Goal: Task Accomplishment & Management: Manage account settings

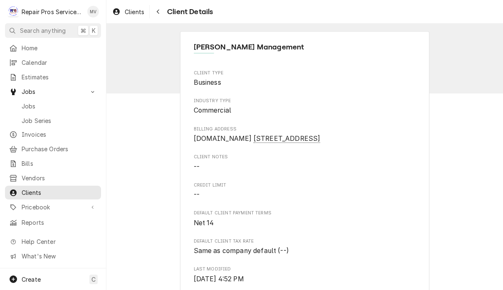
scroll to position [367, 0]
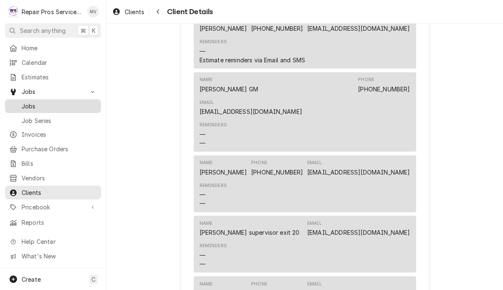
click at [69, 102] on span "Jobs" at bounding box center [59, 106] width 75 height 9
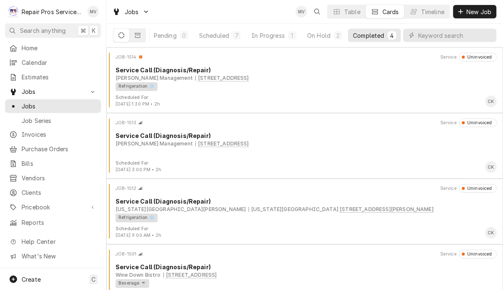
scroll to position [0, 51]
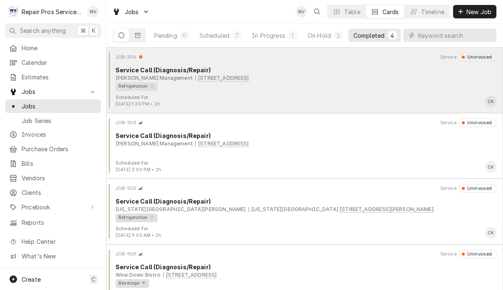
click at [397, 82] on div "Refrigeration ❄️" at bounding box center [302, 86] width 375 height 9
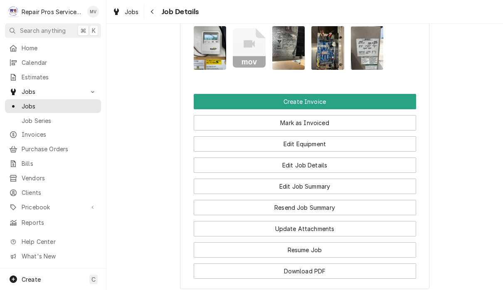
scroll to position [664, 0]
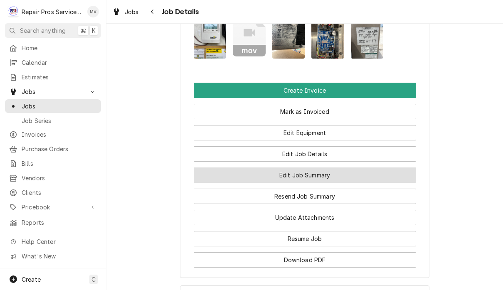
click at [370, 183] on button "Edit Job Summary" at bounding box center [305, 174] width 222 height 15
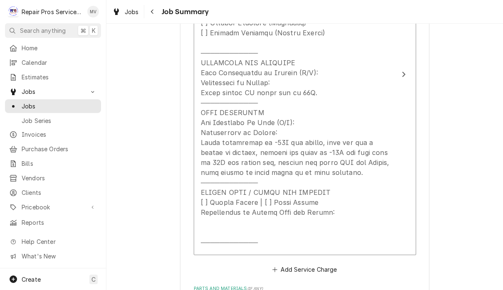
scroll to position [461, 0]
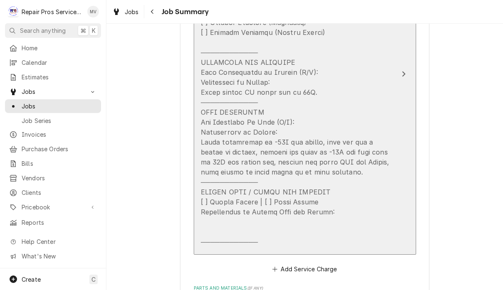
click at [241, 91] on div "Update Line Item" at bounding box center [296, 117] width 191 height 259
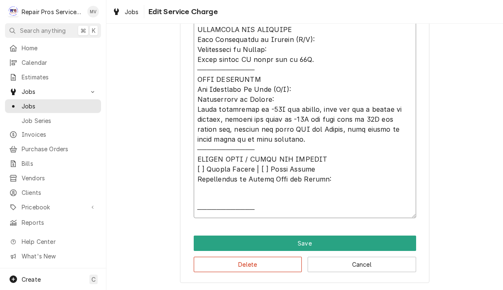
scroll to position [376, 0]
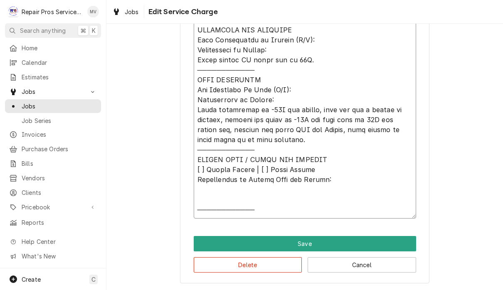
click at [409, 187] on textarea "Service Summary" at bounding box center [305, 84] width 222 height 267
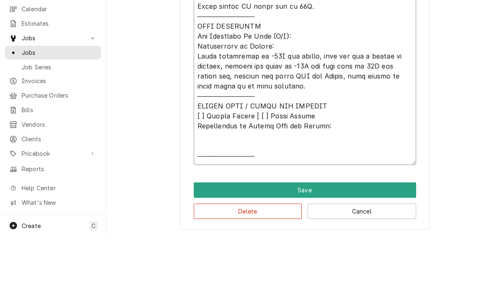
scroll to position [0, 0]
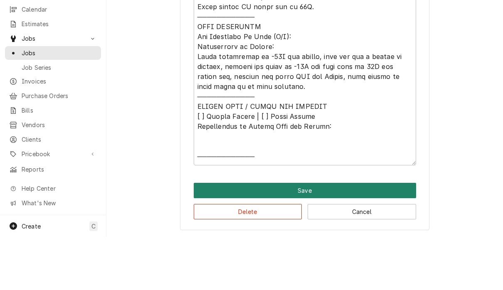
click at [384, 236] on button "Save" at bounding box center [305, 243] width 222 height 15
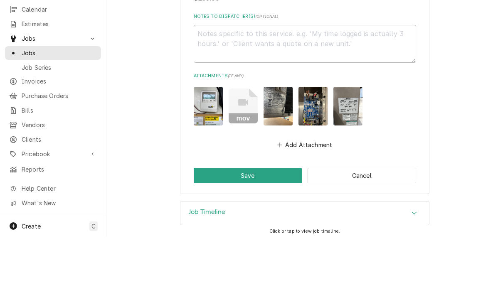
scroll to position [820, 0]
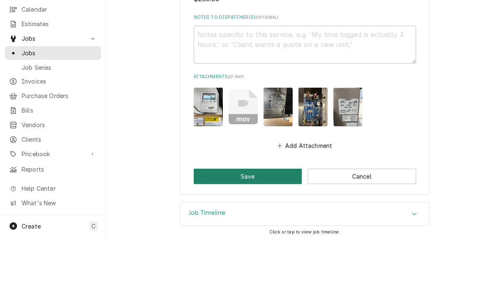
click at [253, 222] on button "Save" at bounding box center [248, 229] width 108 height 15
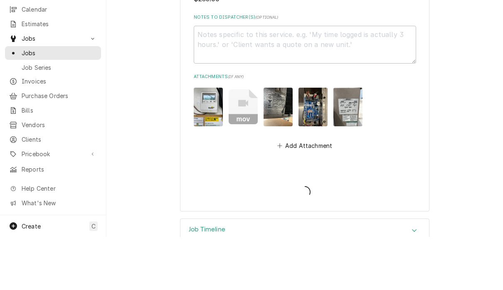
type textarea "x"
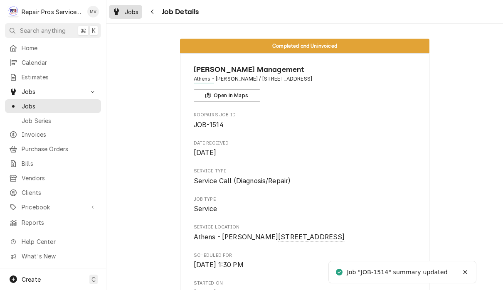
click at [125, 17] on link "Jobs" at bounding box center [125, 12] width 33 height 14
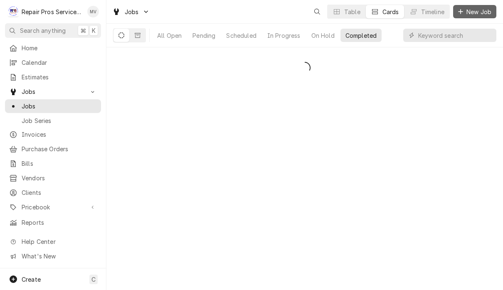
click at [482, 15] on span "New Job" at bounding box center [478, 11] width 28 height 9
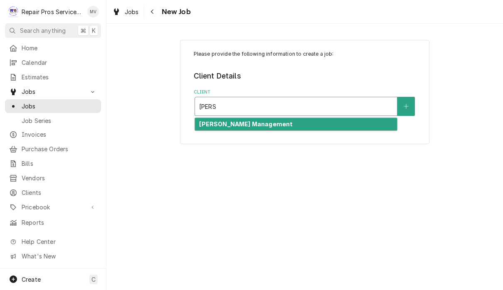
click at [335, 128] on div "[PERSON_NAME] Management" at bounding box center [296, 124] width 202 height 13
type input "[PERSON_NAME]"
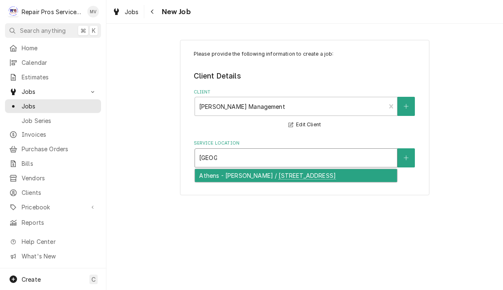
click at [335, 172] on div "Athens - McDonald's / 1403 Congress Pkwy S., Athens, TN 37303" at bounding box center [296, 175] width 202 height 13
type input "athen"
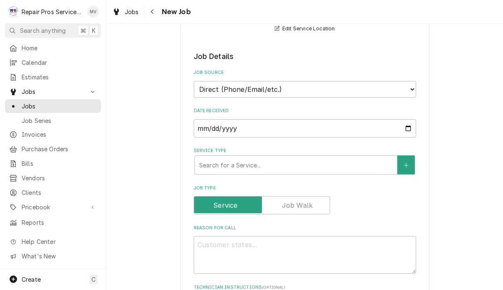
scroll to position [157, 0]
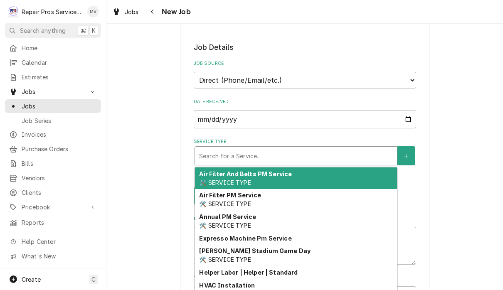
type textarea "x"
type input "d"
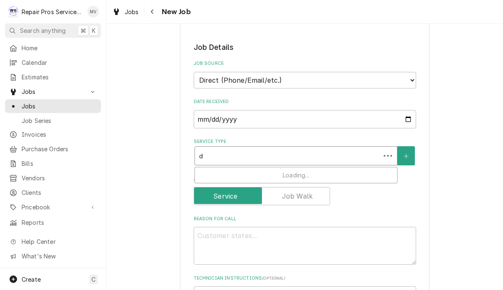
type textarea "x"
type input "di"
type textarea "x"
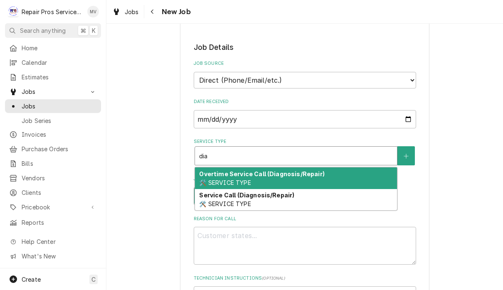
click at [276, 197] on div "Service Call (Diagnosis/Repair) 🛠️ SERVICE TYPE" at bounding box center [296, 200] width 202 height 22
type input "dia"
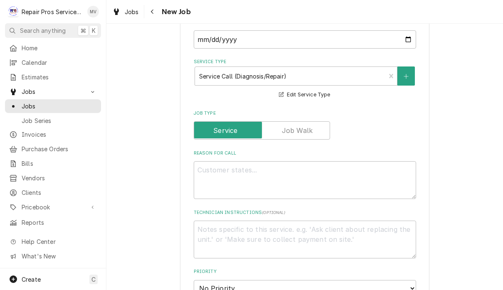
scroll to position [237, 0]
click at [299, 177] on textarea "Reason For Call" at bounding box center [305, 180] width 222 height 38
type textarea "x"
type textarea "R"
type textarea "x"
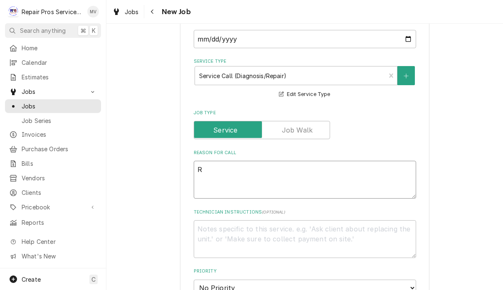
type textarea "Rp"
type textarea "x"
type textarea "R"
type textarea "x"
type textarea "Re"
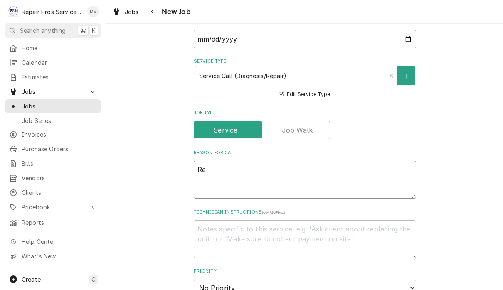
type textarea "x"
type textarea "Rep"
type textarea "x"
type textarea "Repl"
type textarea "x"
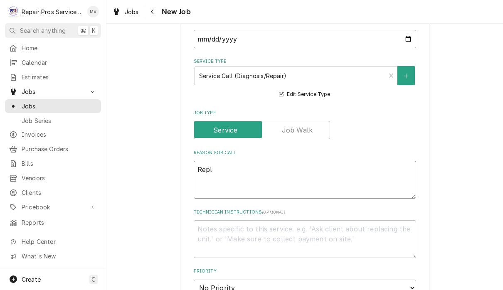
type textarea "Repla"
type textarea "x"
type textarea "Replac"
type textarea "x"
type textarea "Replace"
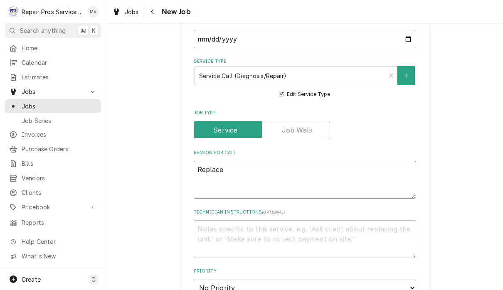
type textarea "x"
type textarea "Replace"
click at [243, 167] on textarea "Replace" at bounding box center [305, 180] width 222 height 38
paste textarea "beacon II board"
type textarea "x"
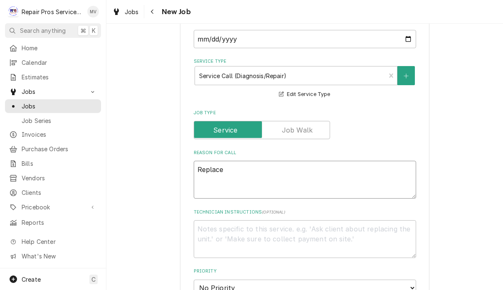
type textarea "Replace beacon II board"
type textarea "x"
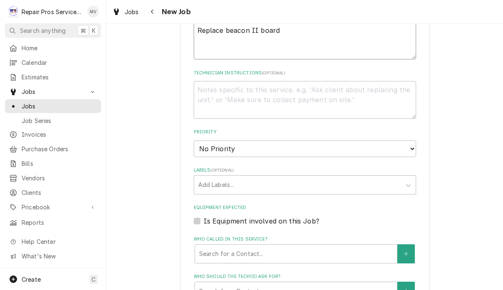
scroll to position [376, 0]
type textarea "Replace beacon II board"
click at [395, 143] on select "No Priority Urgent High Medium Low" at bounding box center [305, 149] width 222 height 17
select select "2"
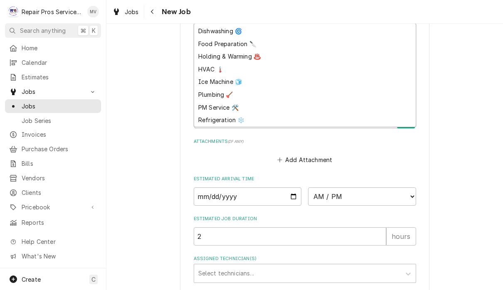
scroll to position [37, 0]
click at [224, 114] on div "Refrigeration ❄️" at bounding box center [304, 120] width 221 height 13
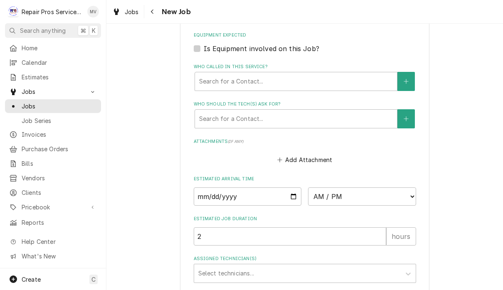
type textarea "x"
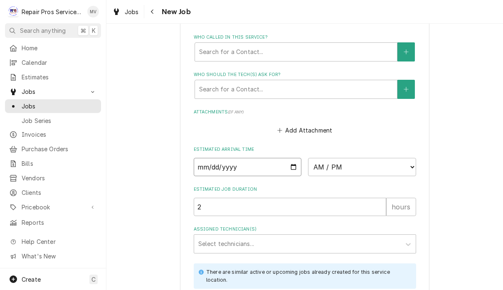
click at [226, 160] on input "Date" at bounding box center [248, 167] width 108 height 18
type input "[DATE]"
type textarea "x"
type input "2025-08-29"
type textarea "x"
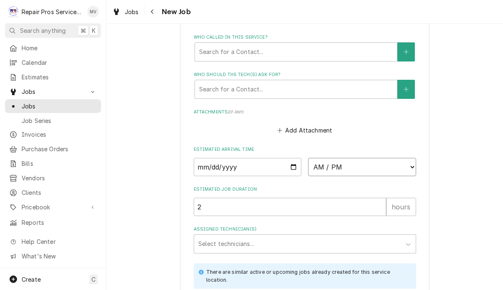
click at [317, 158] on select "AM / PM 6:00 AM 6:15 AM 6:30 AM 6:45 AM 7:00 AM 7:15 AM 7:30 AM 7:45 AM 8:00 AM…" at bounding box center [362, 167] width 108 height 18
select select "15:00:00"
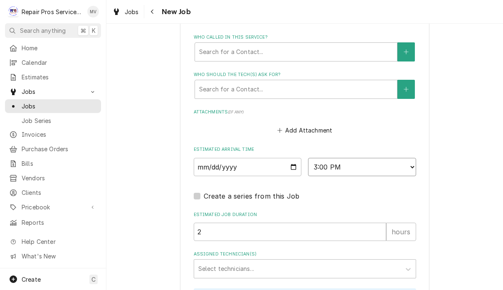
type textarea "x"
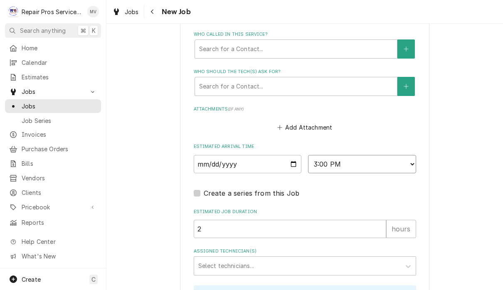
scroll to position [583, 0]
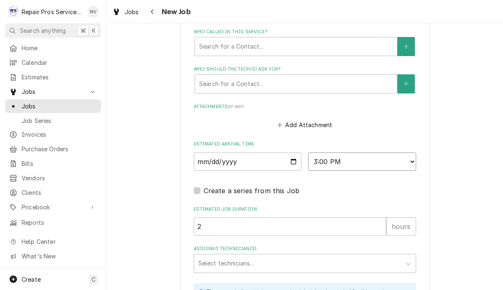
click at [351, 155] on select "AM / PM 6:00 AM 6:15 AM 6:30 AM 6:45 AM 7:00 AM 7:15 AM 7:30 AM 7:45 AM 8:00 AM…" at bounding box center [362, 161] width 108 height 18
select select "14:30:00"
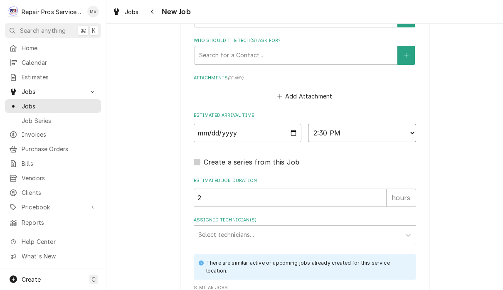
scroll to position [661, 0]
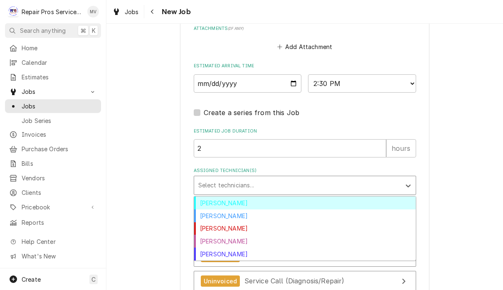
click at [226, 209] on div "Caleb Kvale" at bounding box center [304, 215] width 221 height 13
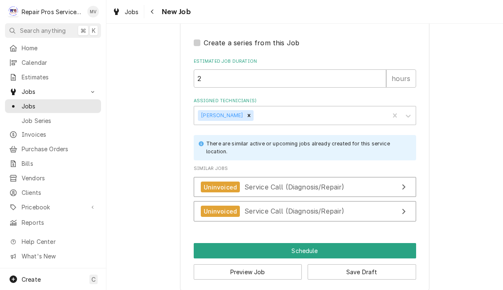
scroll to position [731, 0]
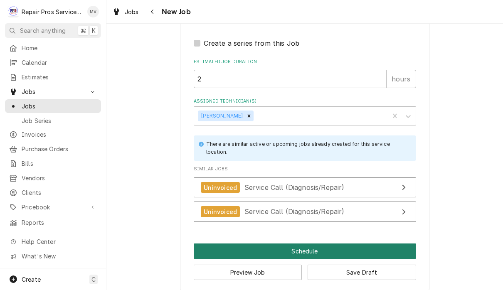
click at [322, 248] on button "Schedule" at bounding box center [305, 250] width 222 height 15
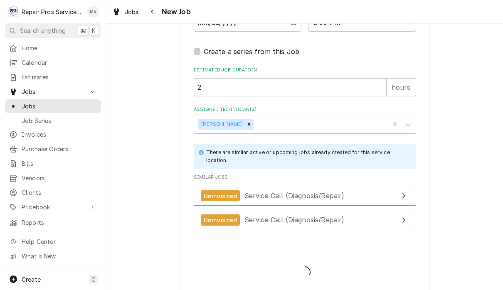
type textarea "x"
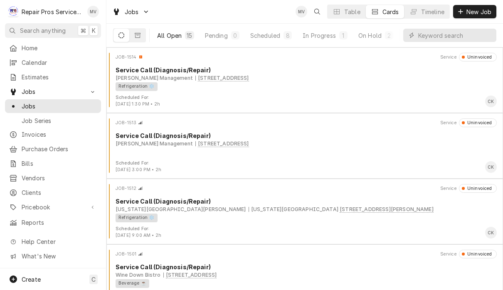
click at [177, 41] on button "All Open 15" at bounding box center [175, 35] width 47 height 13
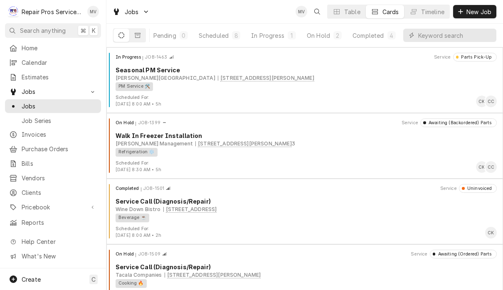
scroll to position [0, 51]
click at [373, 36] on div "Completed" at bounding box center [368, 35] width 31 height 9
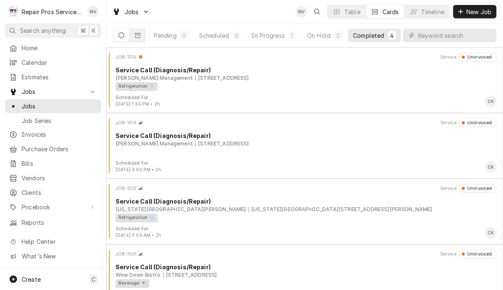
click at [373, 35] on div "Completed" at bounding box center [368, 35] width 31 height 9
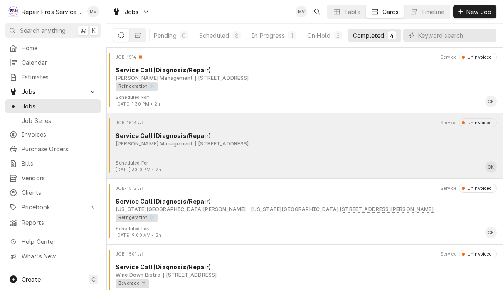
click at [332, 147] on div "JOB-1513 Service Uninvoiced Service Call (Diagnosis/Repair) Smith Management 14…" at bounding box center [305, 139] width 390 height 42
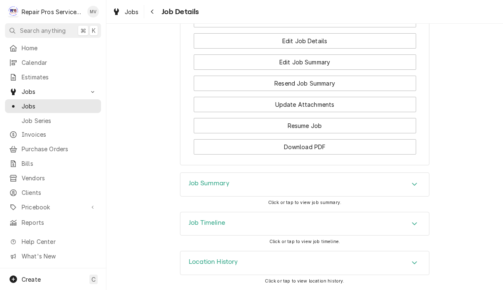
scroll to position [716, 0]
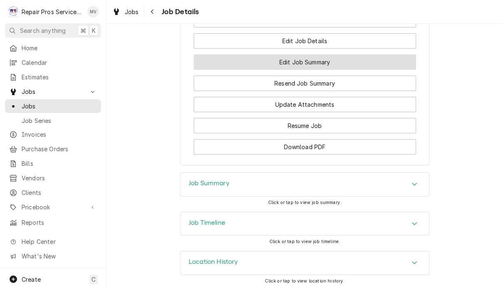
click at [343, 70] on button "Edit Job Summary" at bounding box center [305, 61] width 222 height 15
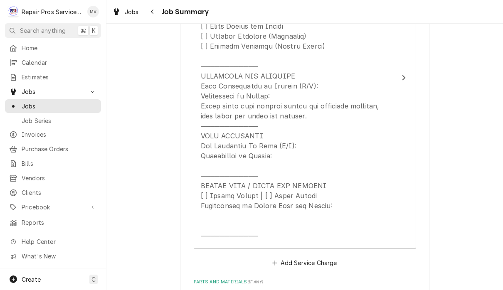
scroll to position [442, 0]
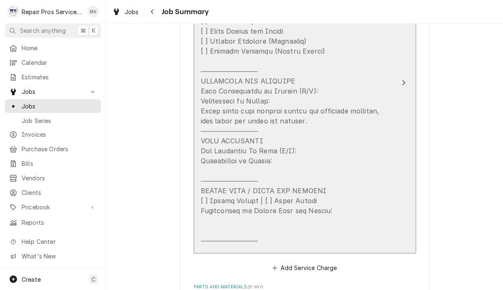
click at [220, 120] on div "Update Line Item" at bounding box center [296, 125] width 191 height 239
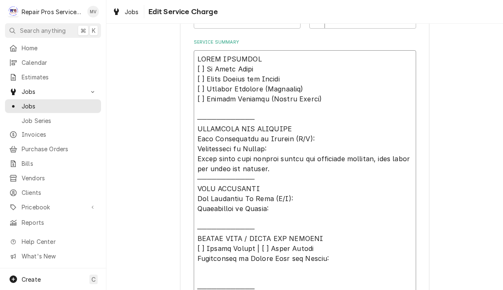
scroll to position [268, 0]
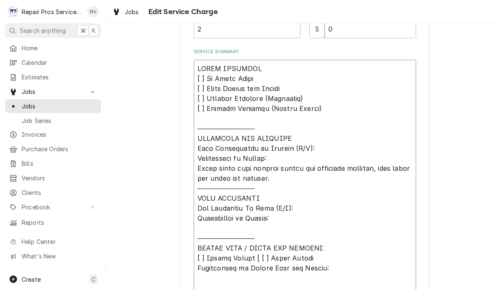
click at [401, 125] on textarea "Service Summary" at bounding box center [305, 183] width 222 height 247
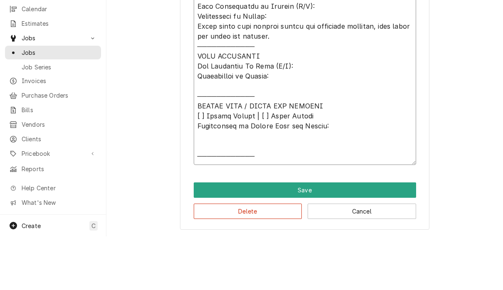
scroll to position [0, 0]
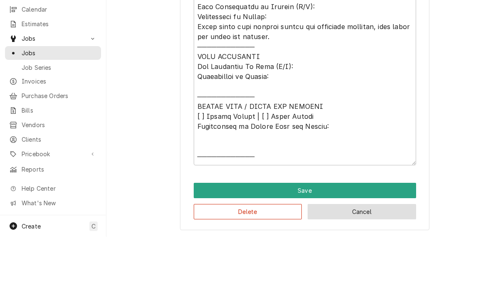
click at [377, 257] on button "Cancel" at bounding box center [361, 264] width 108 height 15
type textarea "x"
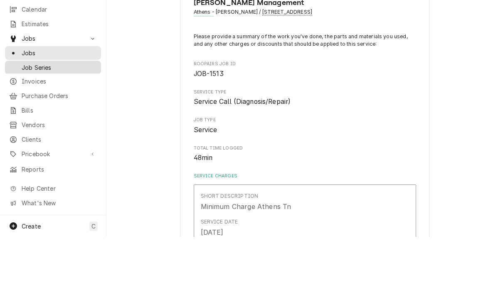
click at [70, 114] on link "Job Series" at bounding box center [53, 121] width 96 height 14
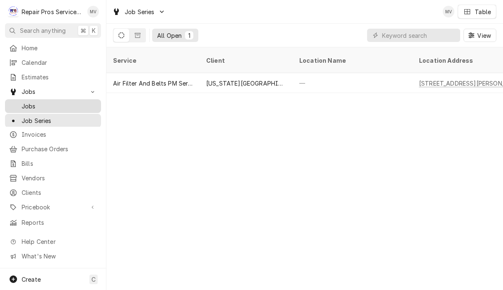
click at [41, 102] on span "Jobs" at bounding box center [59, 106] width 75 height 9
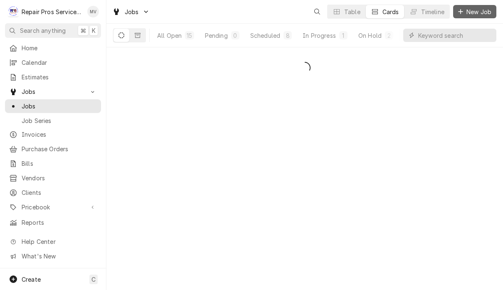
click at [473, 16] on button "New Job" at bounding box center [474, 11] width 43 height 13
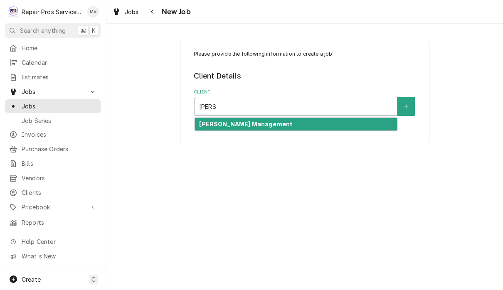
click at [323, 125] on div "[PERSON_NAME] Management" at bounding box center [296, 124] width 202 height 13
type input "[PERSON_NAME]"
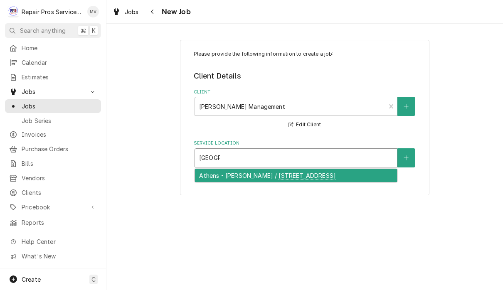
click at [342, 180] on div "Athens - McDonald's / 1403 Congress Pkwy S., Athens, TN 37303" at bounding box center [296, 175] width 202 height 13
type input "athens"
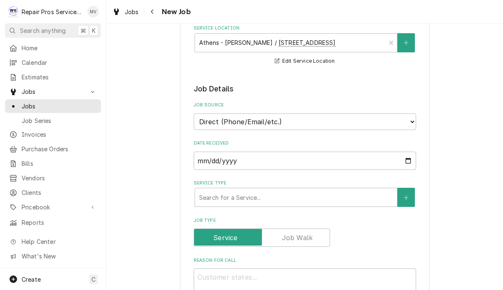
scroll to position [118, 0]
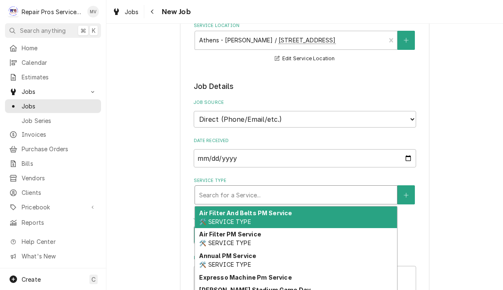
type textarea "x"
type input "d"
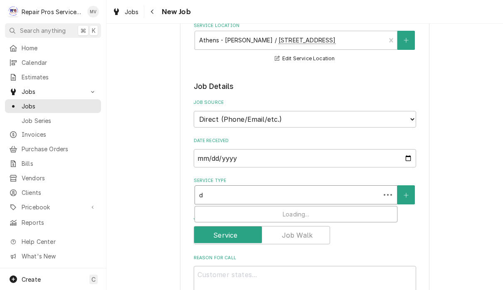
type textarea "x"
type input "di"
type textarea "x"
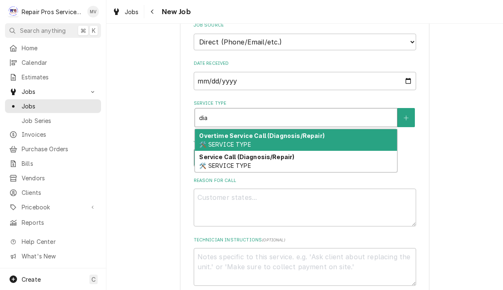
scroll to position [199, 0]
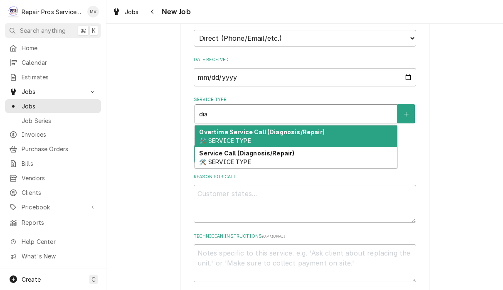
click at [324, 152] on div "Service Call (Diagnosis/Repair) 🛠️ SERVICE TYPE" at bounding box center [296, 158] width 202 height 22
type input "dia"
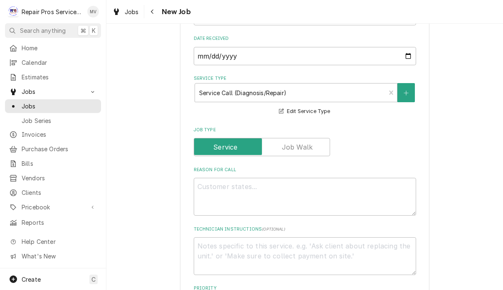
scroll to position [264, 0]
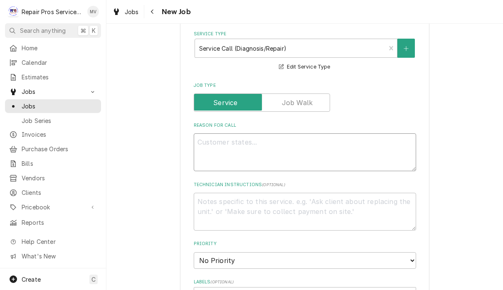
click at [304, 148] on textarea "Reason For Call" at bounding box center [305, 152] width 222 height 38
click at [299, 152] on textarea "Reason For Call" at bounding box center [305, 152] width 222 height 38
paste textarea "new board and display."
type textarea "x"
type textarea "new board and display."
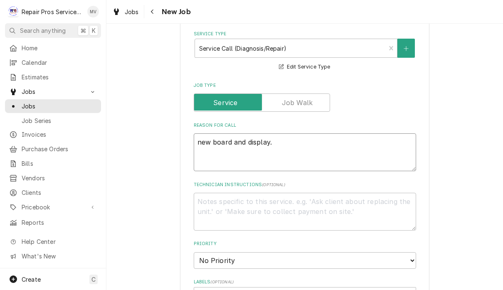
click at [197, 137] on textarea "new board and display." at bounding box center [305, 152] width 222 height 38
click at [212, 139] on textarea "new board and display." at bounding box center [305, 152] width 222 height 38
type textarea "x"
type textarea "newboard and display."
type textarea "x"
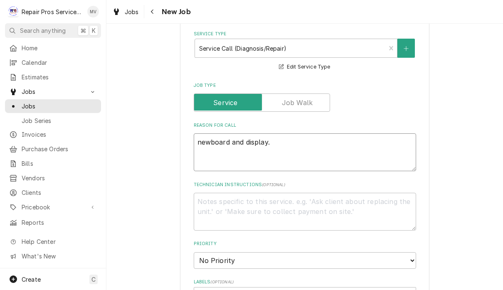
type textarea "neboard and display."
type textarea "x"
type textarea "nboard and display."
type textarea "x"
type textarea "board and display."
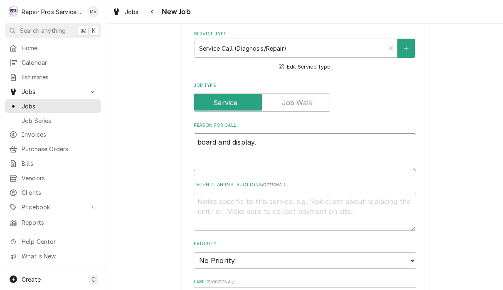
type textarea "x"
type textarea "Rboard and display."
type textarea "x"
type textarea "Reboard and display."
type textarea "x"
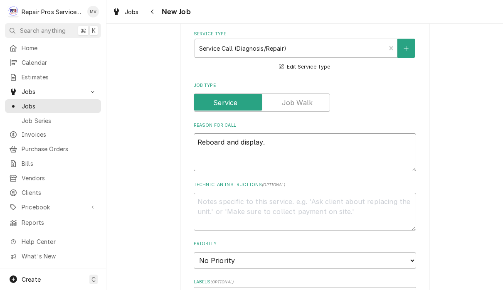
type textarea "Repboard and display."
type textarea "x"
type textarea "Replboard and display."
type textarea "x"
type textarea "Replaboard and display."
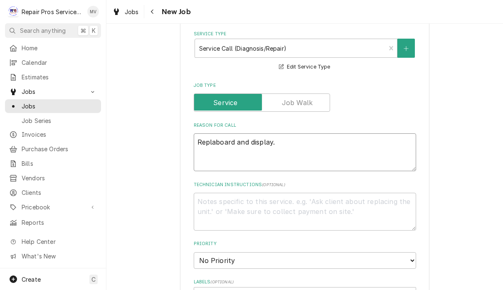
type textarea "x"
type textarea "Replacboard and display."
type textarea "x"
type textarea "Replaceboard and display."
type textarea "x"
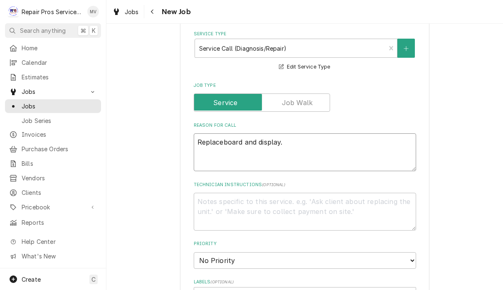
type textarea "Replace board and display."
type textarea "x"
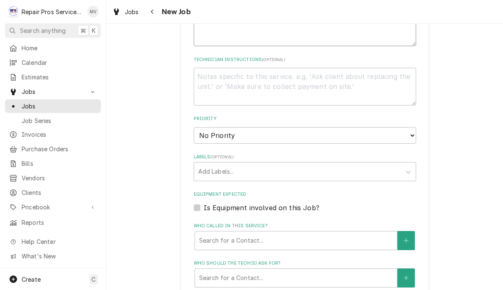
scroll to position [390, 0]
type textarea "Replace board and display."
click at [399, 130] on select "No Priority Urgent High Medium Low" at bounding box center [305, 135] width 222 height 17
select select "3"
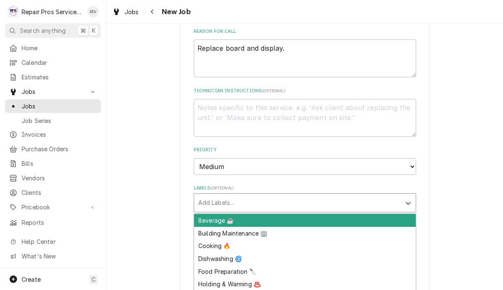
scroll to position [346, 0]
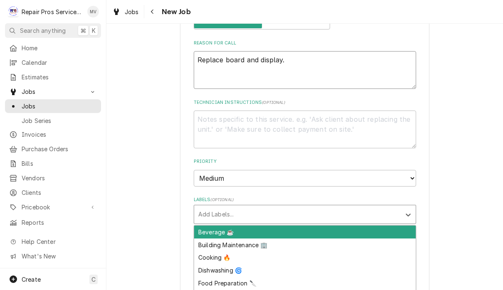
click at [325, 53] on textarea "Replace board and display." at bounding box center [305, 70] width 222 height 38
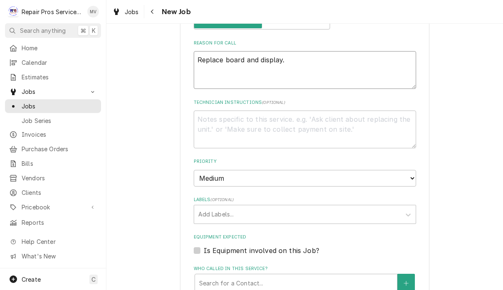
type textarea "x"
type textarea "Replace board and display"
type textarea "x"
type textarea "Replace board and display"
type textarea "x"
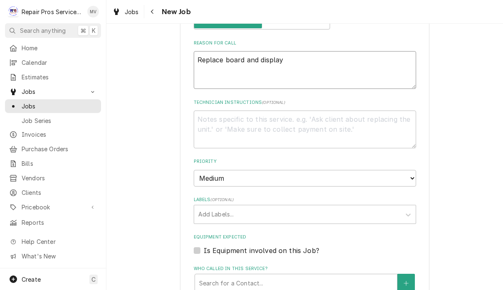
type textarea "Replace board and display o"
type textarea "x"
type textarea "Replace board and display on"
type textarea "x"
type textarea "Replace board and display on"
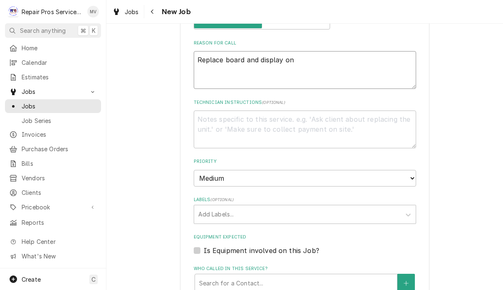
type textarea "x"
type textarea "Replace board and display on f"
type textarea "x"
type textarea "Replace board and display on fr"
type textarea "x"
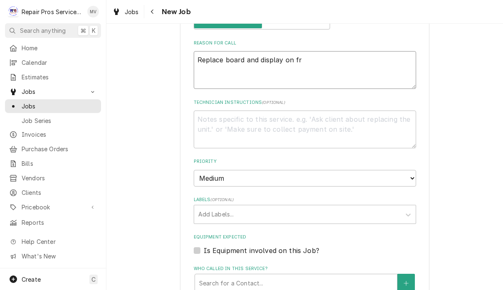
type textarea "Replace board and display on fre"
type textarea "x"
type textarea "Replace board and display on fren"
type textarea "x"
type textarea "Replace board and display on frenc"
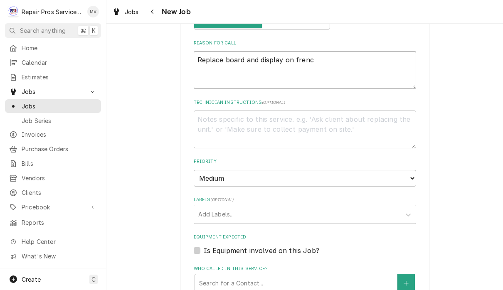
type textarea "x"
type textarea "Replace board and display on french"
type textarea "x"
type textarea "Replace board and display on French"
type textarea "x"
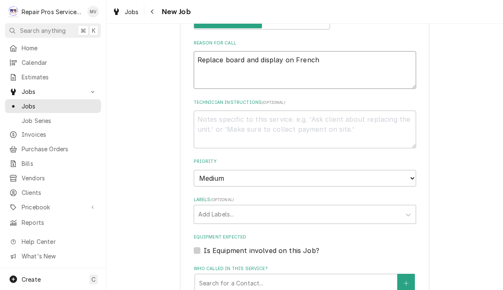
type textarea "Replace board and display on French"
type textarea "x"
type textarea "Replace board and display on French f"
type textarea "x"
type textarea "Replace board and display on French fr"
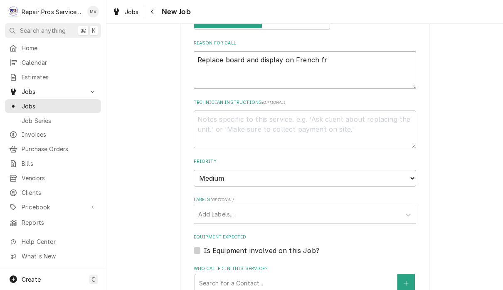
type textarea "x"
type textarea "Replace board and display on French fry"
type textarea "x"
type textarea "Replace board and display on French fry d"
type textarea "x"
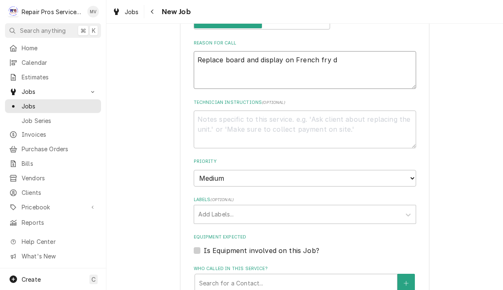
type textarea "Replace board and display on French fry du"
type textarea "x"
type textarea "Replace board and display on French fry dum"
type textarea "x"
type textarea "Replace board and display on French fry dum0"
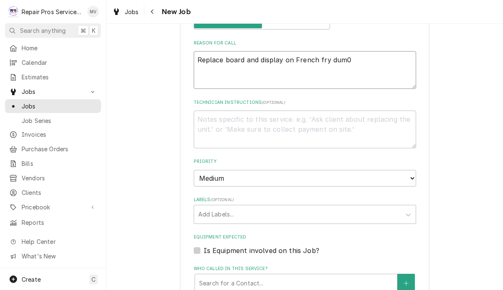
type textarea "x"
type textarea "Replace board and display on French fry dum"
type textarea "x"
type textarea "Replace board and display on French fry dump"
type textarea "x"
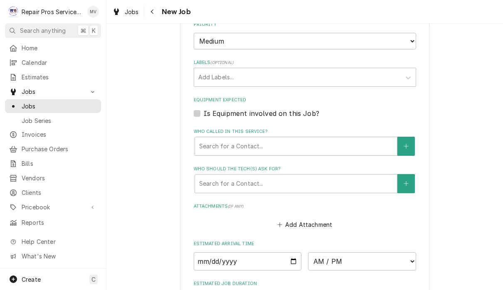
scroll to position [494, 0]
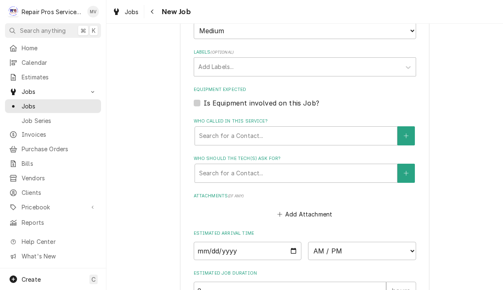
type textarea "Replace board and display on French fry dump"
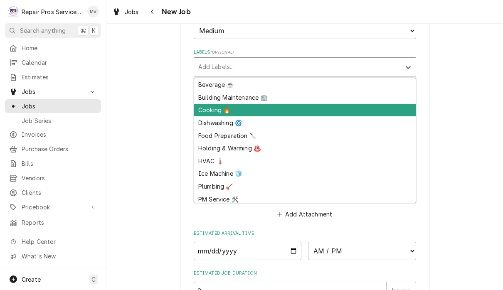
click at [216, 104] on div "Cooking 🔥" at bounding box center [304, 110] width 221 height 13
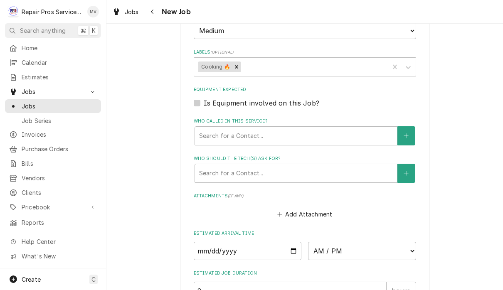
type textarea "x"
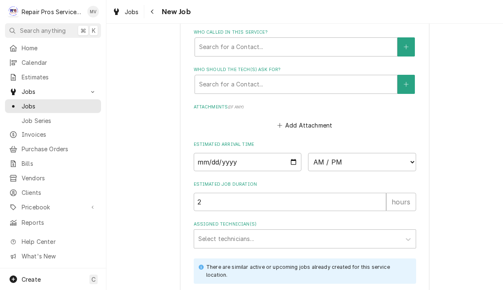
scroll to position [584, 0]
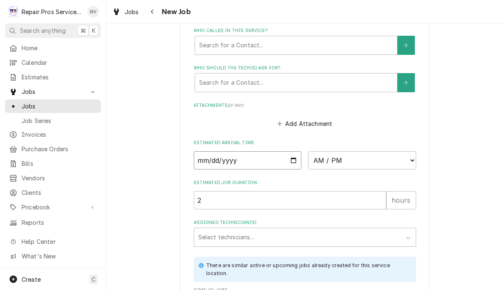
click at [259, 151] on input "Date" at bounding box center [248, 160] width 108 height 18
type input "2025-08-28"
type textarea "x"
type input "2025-09-08"
type textarea "x"
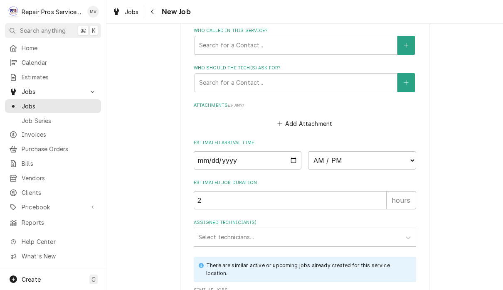
click at [316, 151] on select "AM / PM 6:00 AM 6:15 AM 6:30 AM 6:45 AM 7:00 AM 7:15 AM 7:30 AM 7:45 AM 8:00 AM…" at bounding box center [362, 160] width 108 height 18
select select "08:00:00"
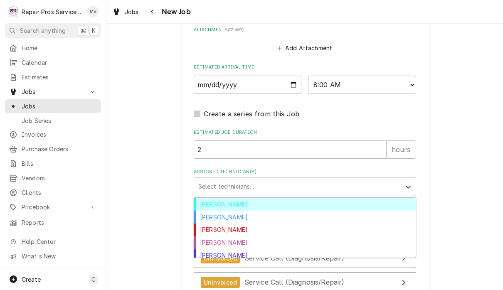
scroll to position [676, 0]
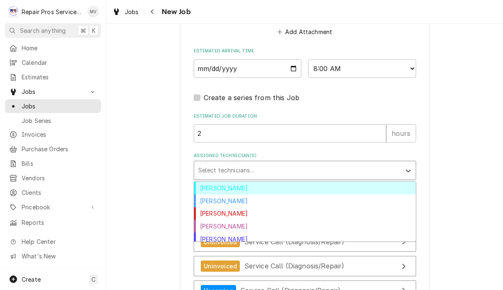
click at [229, 195] on div "Caleb Kvale" at bounding box center [304, 200] width 221 height 13
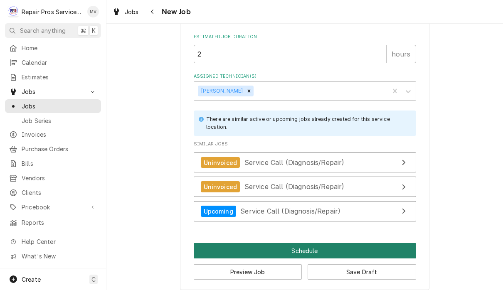
click at [328, 245] on button "Schedule" at bounding box center [305, 250] width 222 height 15
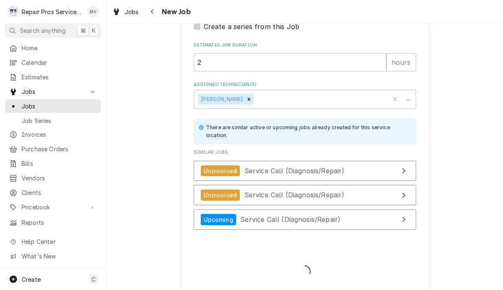
type textarea "x"
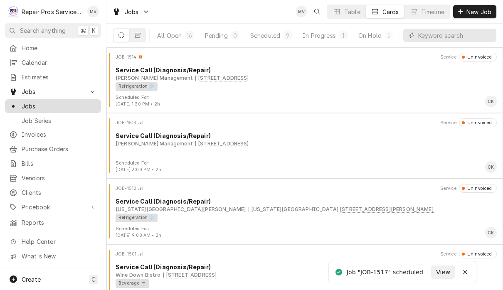
click at [51, 104] on span "Jobs" at bounding box center [59, 106] width 75 height 9
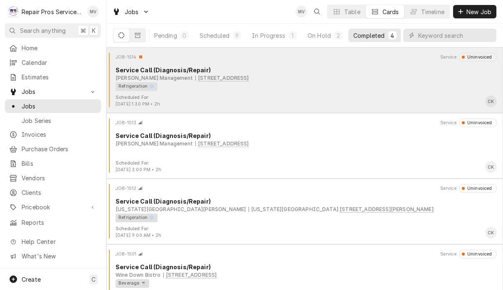
click at [347, 83] on div "Refrigeration ❄️" at bounding box center [302, 86] width 375 height 9
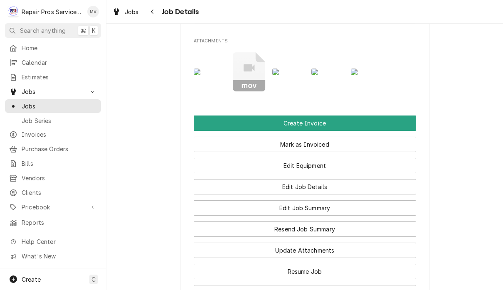
scroll to position [656, 0]
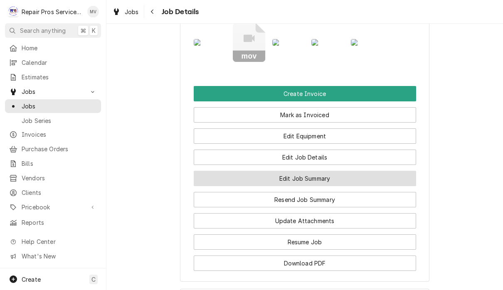
click at [344, 186] on button "Edit Job Summary" at bounding box center [305, 178] width 222 height 15
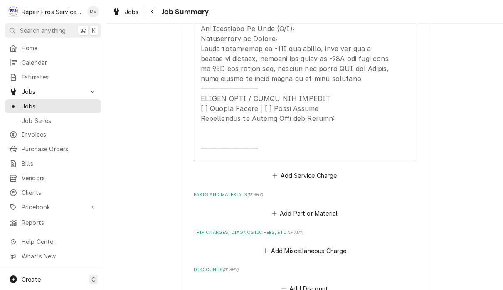
scroll to position [544, 0]
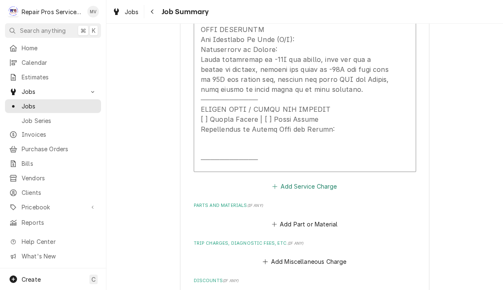
click at [314, 185] on button "Add Service Charge" at bounding box center [304, 187] width 67 height 12
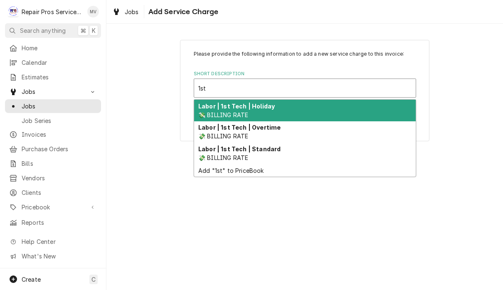
click at [269, 153] on div "Labor | 1st Tech | Standard 💸 BILLING RATE" at bounding box center [304, 153] width 221 height 22
type input "1st"
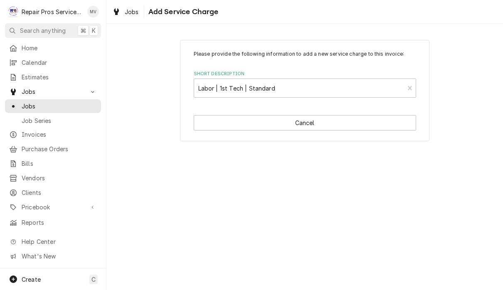
type textarea "x"
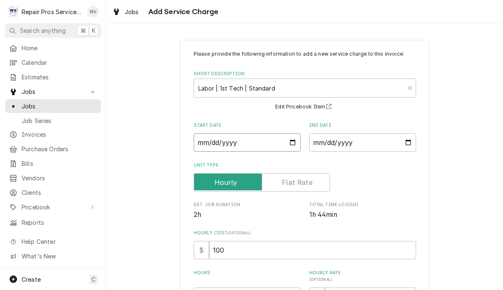
click at [261, 146] on input "Start Date" at bounding box center [247, 142] width 107 height 18
type input "2025-08-28"
type textarea "x"
click at [355, 145] on input "End Date" at bounding box center [362, 142] width 107 height 18
type input "2025-08-28"
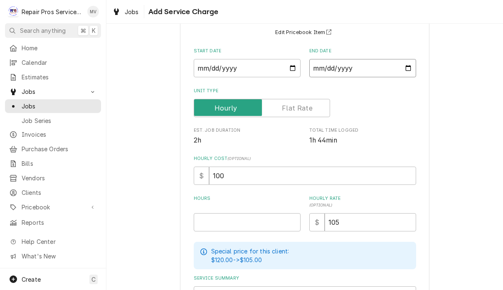
scroll to position [114, 0]
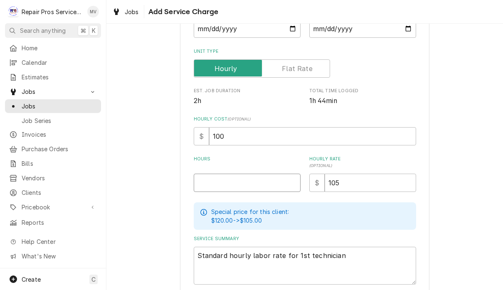
click at [260, 184] on input "Hours" at bounding box center [247, 183] width 107 height 18
type textarea "x"
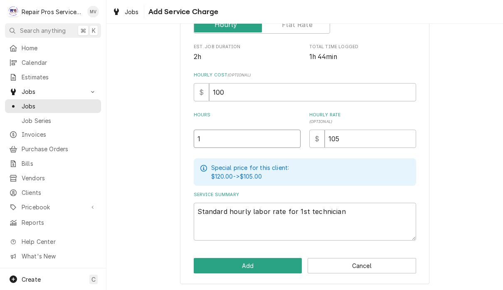
scroll to position [157, 0]
type input "1"
click at [459, 164] on div "Please provide the following information to add a new service charge to this in…" at bounding box center [304, 83] width 396 height 417
click at [278, 269] on button "Add" at bounding box center [248, 265] width 108 height 15
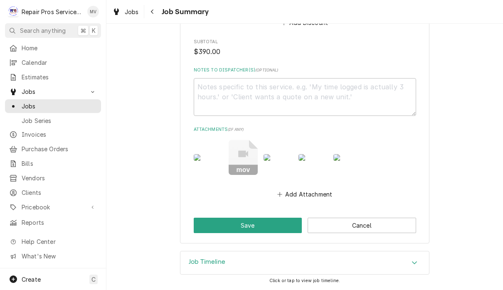
scroll to position [937, 0]
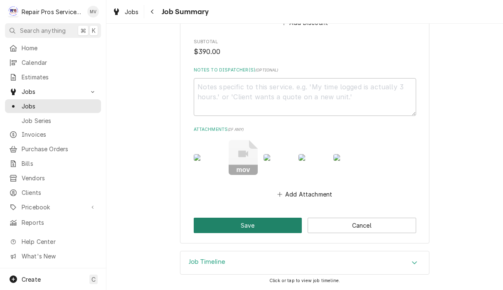
click at [260, 227] on button "Save" at bounding box center [248, 225] width 108 height 15
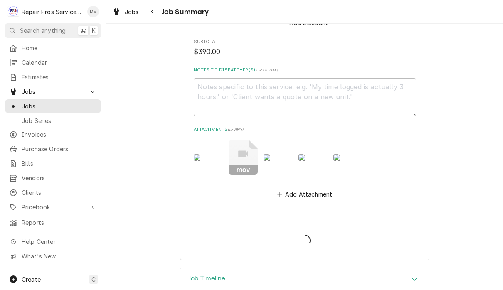
type textarea "x"
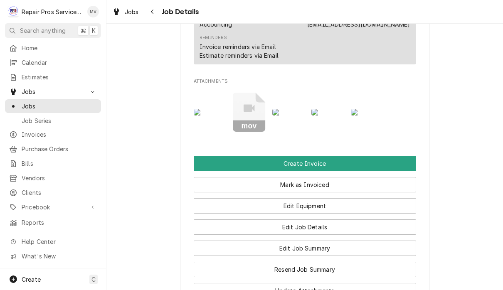
scroll to position [594, 0]
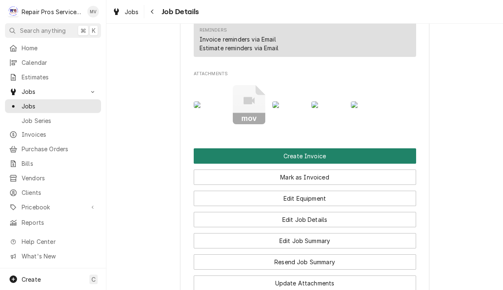
click at [363, 164] on button "Create Invoice" at bounding box center [305, 155] width 222 height 15
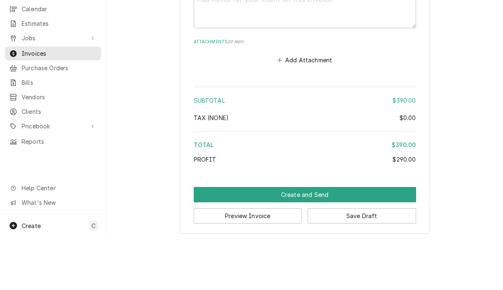
scroll to position [0, 0]
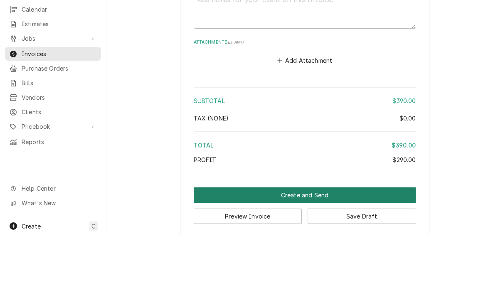
click at [314, 241] on button "Create and Send" at bounding box center [305, 248] width 222 height 15
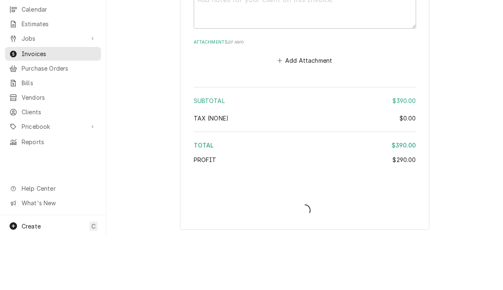
scroll to position [1538, 0]
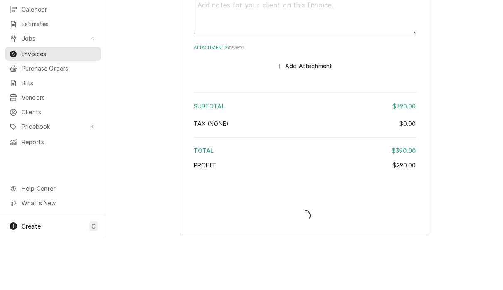
type textarea "x"
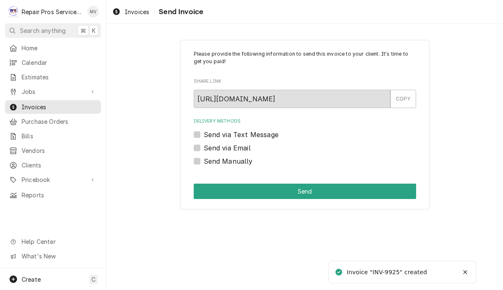
click at [248, 162] on label "Send Manually" at bounding box center [228, 161] width 49 height 10
click at [248, 162] on input "Send Manually" at bounding box center [315, 165] width 222 height 18
checkbox input "true"
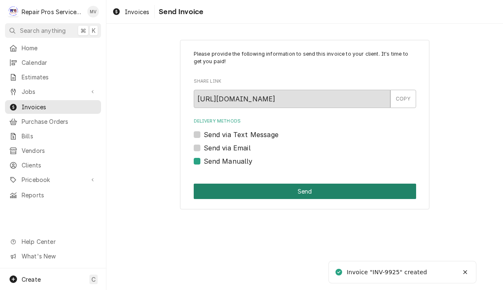
click at [329, 193] on button "Send" at bounding box center [305, 191] width 222 height 15
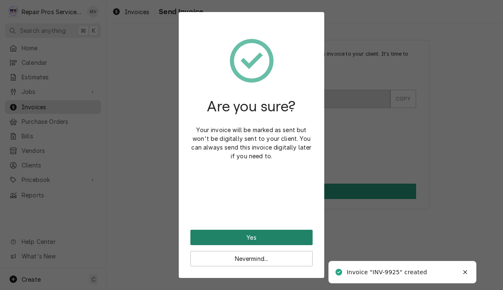
click at [291, 231] on button "Yes" at bounding box center [251, 237] width 122 height 15
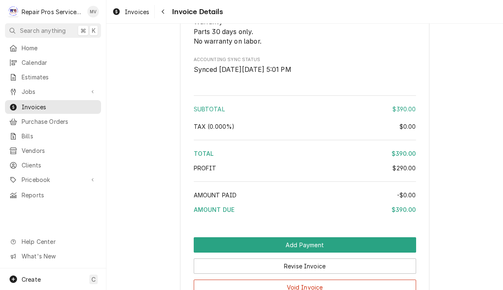
scroll to position [1286, 0]
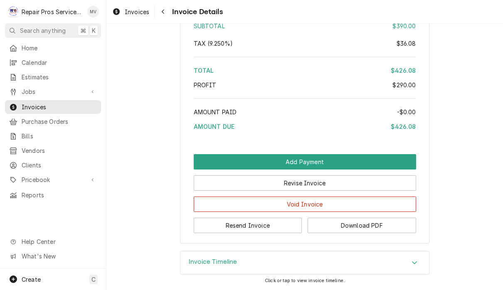
scroll to position [1395, 0]
click at [276, 226] on button "Resend Invoice" at bounding box center [248, 225] width 108 height 15
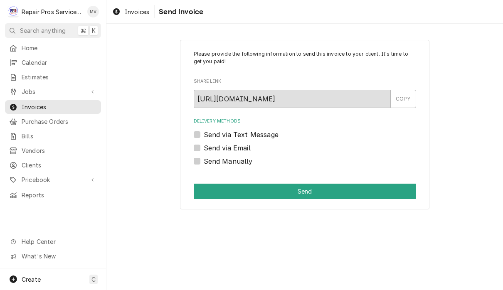
click at [246, 147] on label "Send via Email" at bounding box center [227, 148] width 47 height 10
click at [246, 147] on input "Send via Email" at bounding box center [315, 152] width 222 height 18
checkbox input "true"
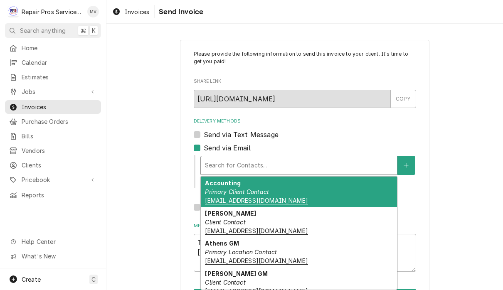
click at [271, 189] on div "Accounting Primary Client Contact khcle10@msn.com" at bounding box center [299, 192] width 196 height 30
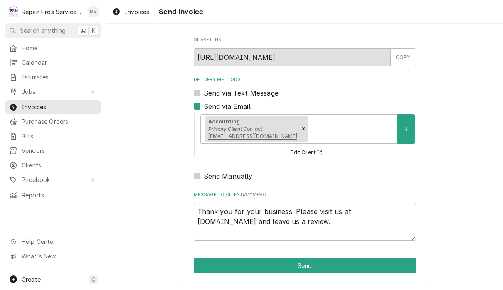
scroll to position [41, 0]
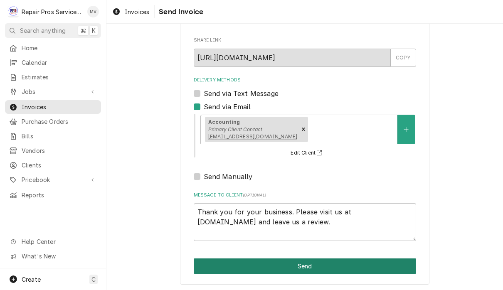
click at [329, 265] on button "Send" at bounding box center [305, 265] width 222 height 15
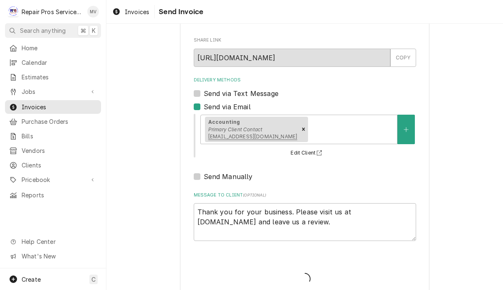
type textarea "x"
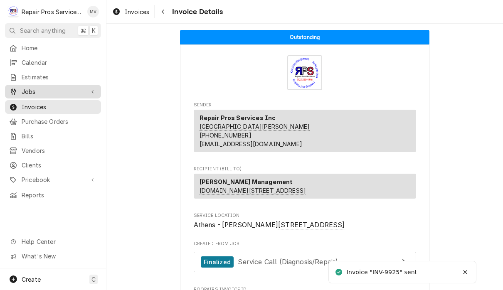
click at [40, 88] on span "Jobs" at bounding box center [53, 91] width 63 height 9
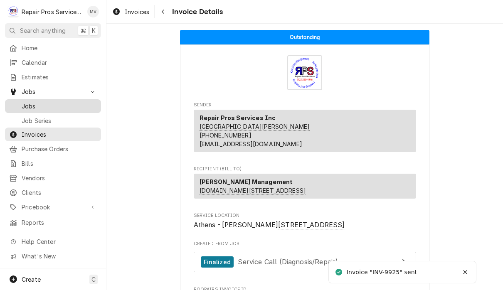
click at [29, 106] on span "Jobs" at bounding box center [59, 106] width 75 height 9
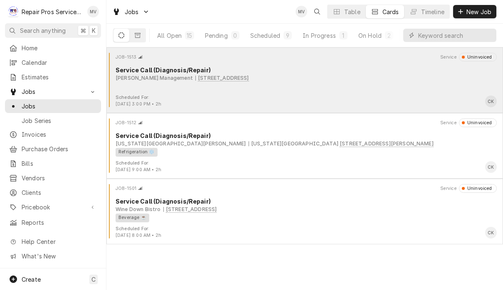
click at [358, 81] on div "[PERSON_NAME] Management [STREET_ADDRESS]" at bounding box center [305, 77] width 381 height 7
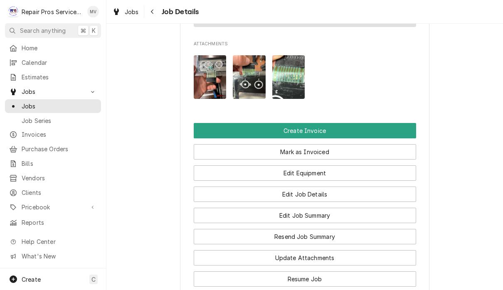
scroll to position [587, 0]
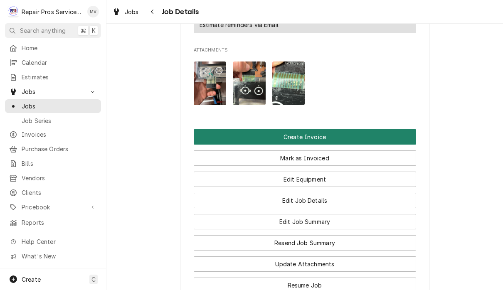
click at [324, 145] on button "Create Invoice" at bounding box center [305, 136] width 222 height 15
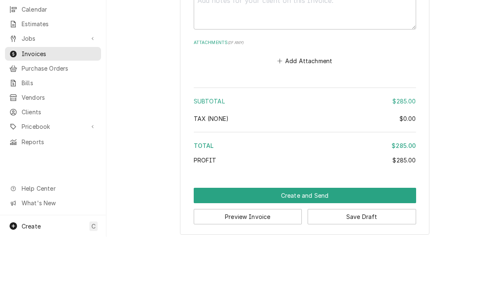
scroll to position [0, 0]
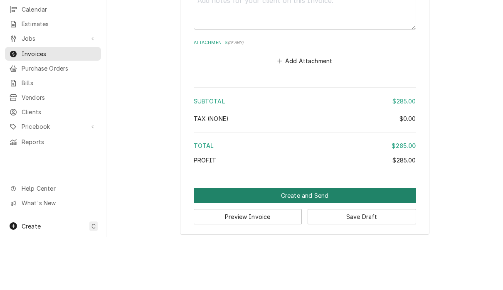
click at [316, 241] on button "Create and Send" at bounding box center [305, 248] width 222 height 15
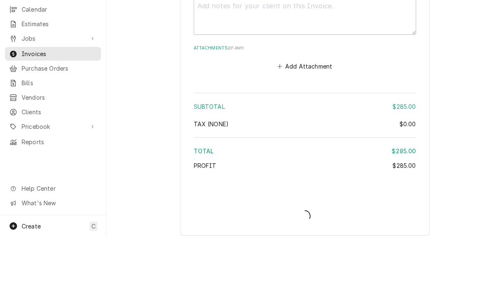
type textarea "x"
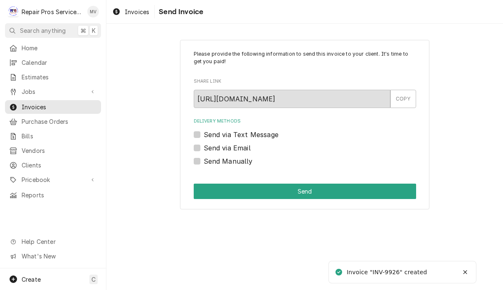
click at [246, 164] on label "Send Manually" at bounding box center [228, 161] width 49 height 10
click at [246, 164] on input "Send Manually" at bounding box center [315, 165] width 222 height 18
checkbox input "true"
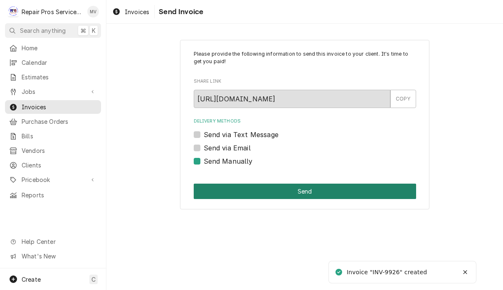
click at [324, 189] on button "Send" at bounding box center [305, 191] width 222 height 15
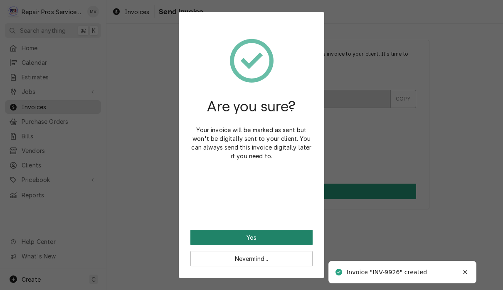
click at [288, 238] on button "Yes" at bounding box center [251, 237] width 122 height 15
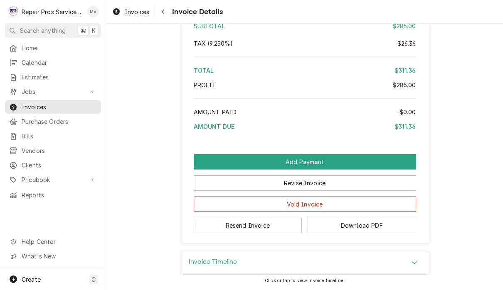
scroll to position [1254, 0]
click at [277, 224] on button "Resend Invoice" at bounding box center [248, 225] width 108 height 15
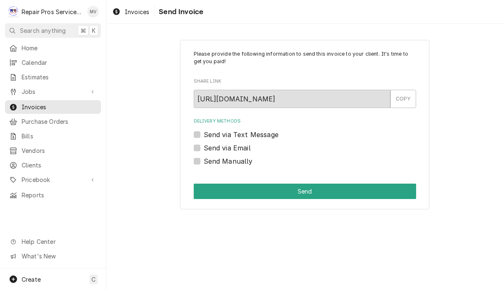
click at [246, 147] on label "Send via Email" at bounding box center [227, 148] width 47 height 10
click at [246, 147] on input "Send via Email" at bounding box center [315, 152] width 222 height 18
checkbox input "true"
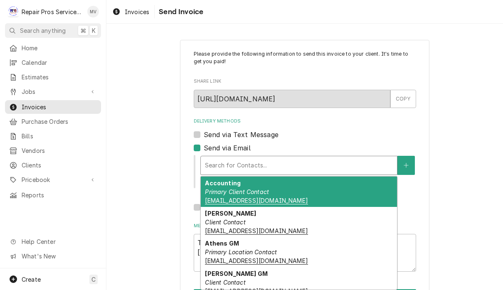
click at [261, 191] on em "Primary Client Contact" at bounding box center [237, 191] width 64 height 7
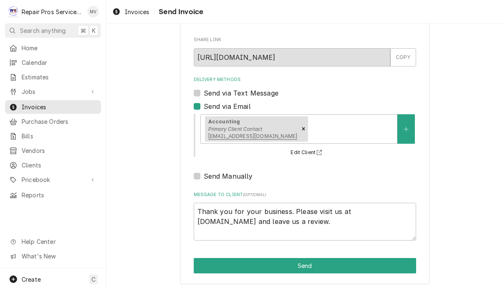
scroll to position [41, 0]
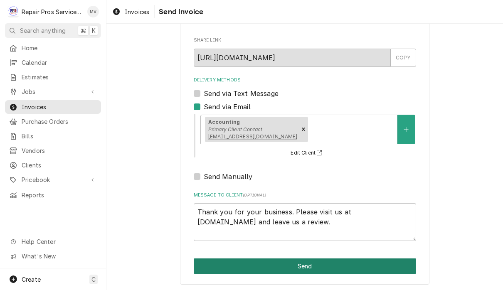
click at [327, 264] on button "Send" at bounding box center [305, 265] width 222 height 15
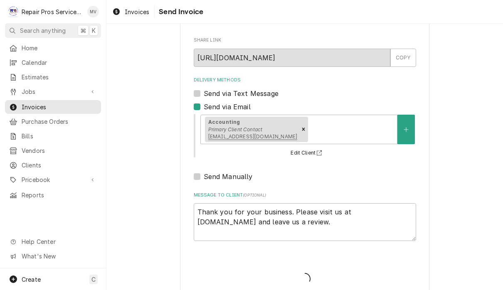
type textarea "x"
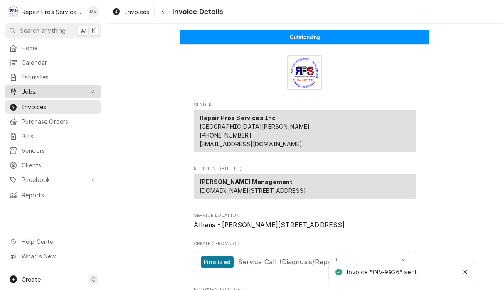
click at [37, 90] on span "Jobs" at bounding box center [53, 91] width 63 height 9
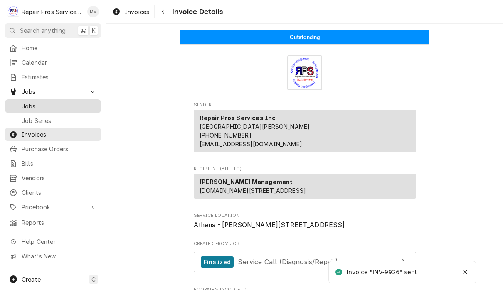
click at [34, 102] on span "Jobs" at bounding box center [59, 106] width 75 height 9
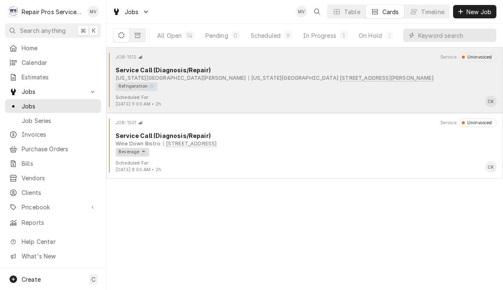
click at [391, 88] on div "Refrigeration ❄️" at bounding box center [302, 86] width 375 height 9
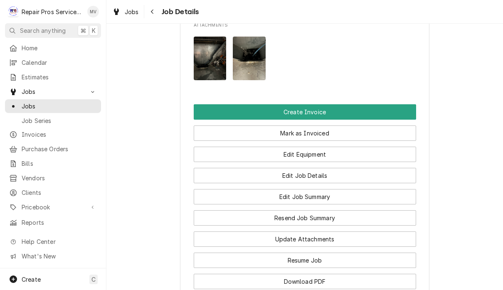
scroll to position [577, 0]
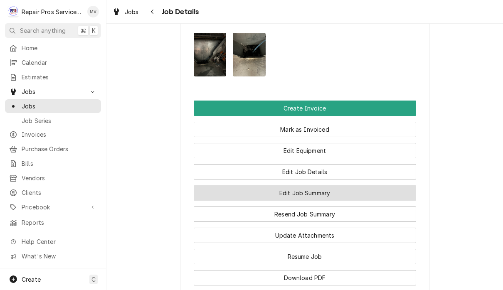
click at [366, 185] on button "Edit Job Summary" at bounding box center [305, 192] width 222 height 15
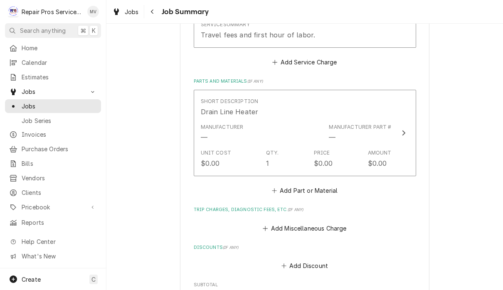
scroll to position [655, 0]
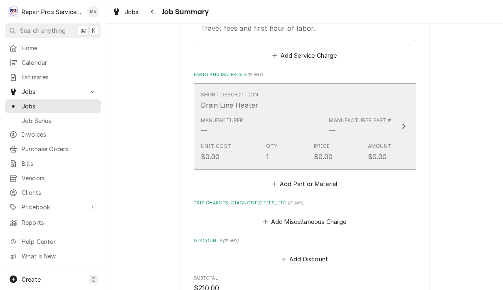
click at [403, 127] on icon "Update Line Item" at bounding box center [403, 126] width 4 height 7
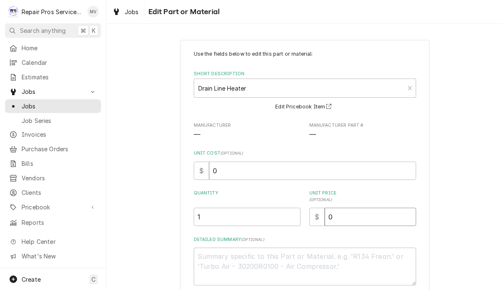
click at [366, 217] on input "0" at bounding box center [369, 217] width 91 height 18
type textarea "x"
type input "1"
type textarea "x"
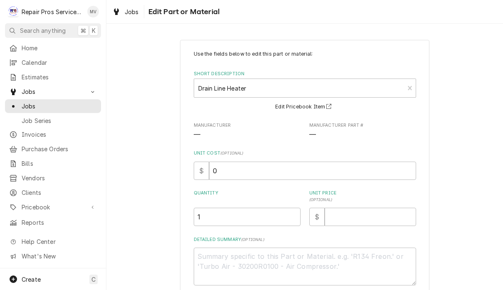
click at [447, 194] on div "Use the fields below to edit this part or material: Short Description Drain Lin…" at bounding box center [304, 194] width 396 height 325
click at [363, 214] on input "Unit Price ( optional )" at bounding box center [369, 217] width 91 height 18
type textarea "x"
type input "1"
type textarea "x"
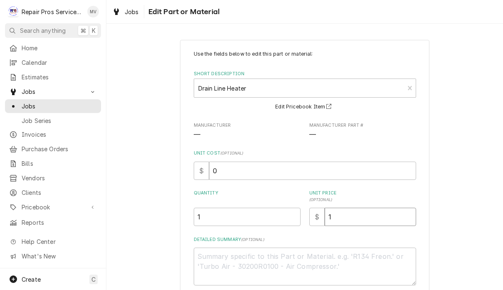
type input "10"
type textarea "x"
type input "101"
type textarea "x"
type input "101.8"
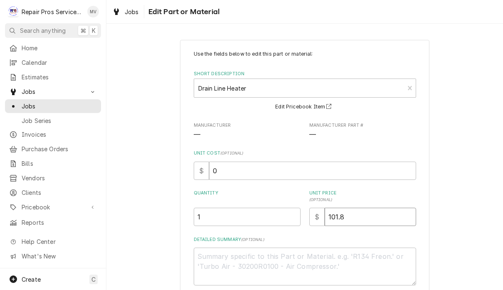
type textarea "x"
type input "101.85"
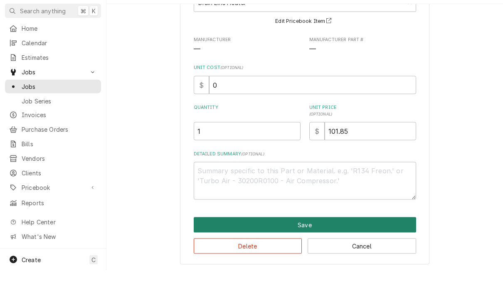
click at [395, 237] on button "Save" at bounding box center [305, 244] width 222 height 15
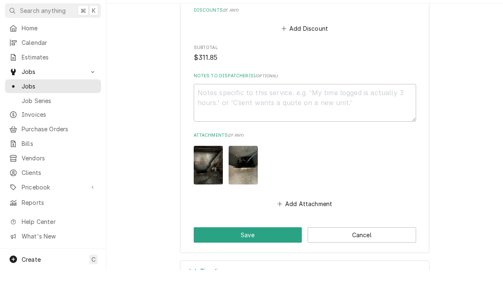
scroll to position [867, 0]
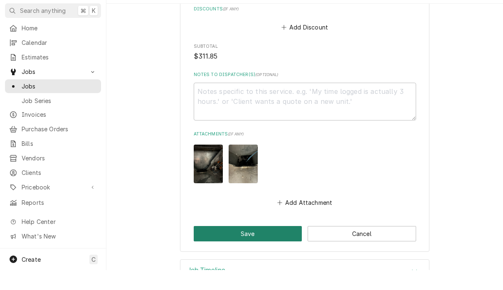
click at [267, 246] on button "Save" at bounding box center [248, 253] width 108 height 15
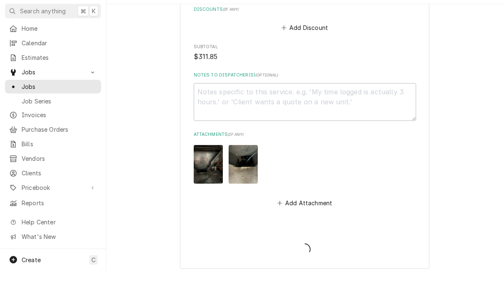
type textarea "x"
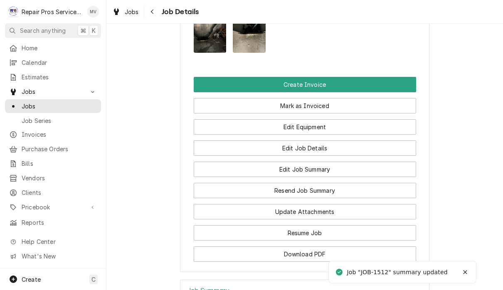
scroll to position [593, 0]
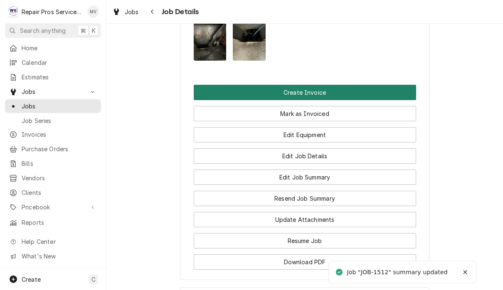
click at [366, 85] on button "Create Invoice" at bounding box center [305, 92] width 222 height 15
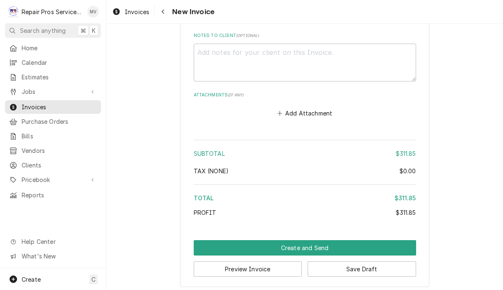
scroll to position [1498, 0]
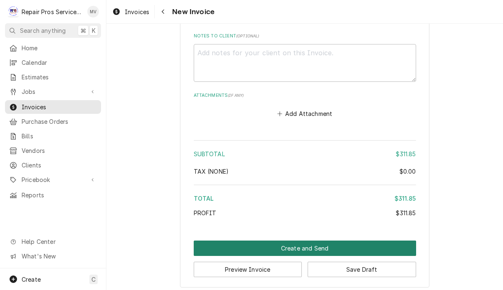
click at [326, 243] on button "Create and Send" at bounding box center [305, 248] width 222 height 15
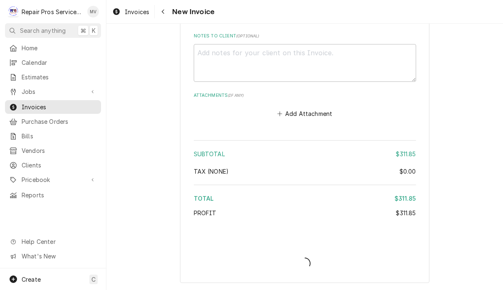
scroll to position [1493, 0]
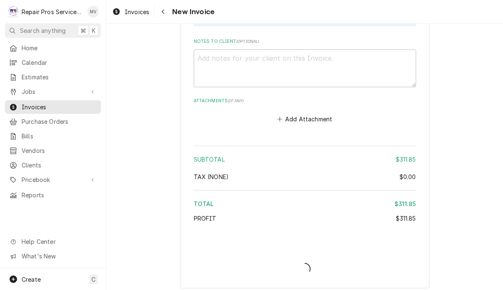
type textarea "x"
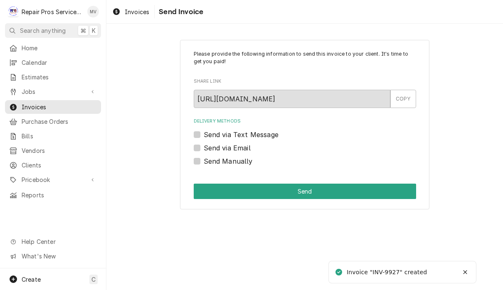
click at [249, 162] on label "Send Manually" at bounding box center [228, 161] width 49 height 10
click at [249, 162] on input "Send Manually" at bounding box center [315, 165] width 222 height 18
checkbox input "true"
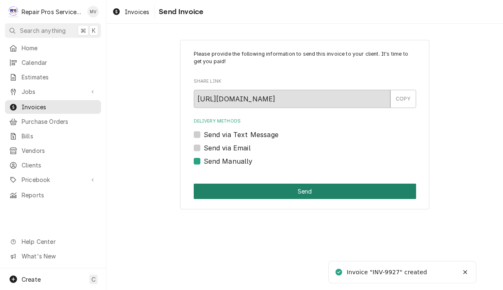
click at [326, 191] on button "Send" at bounding box center [305, 191] width 222 height 15
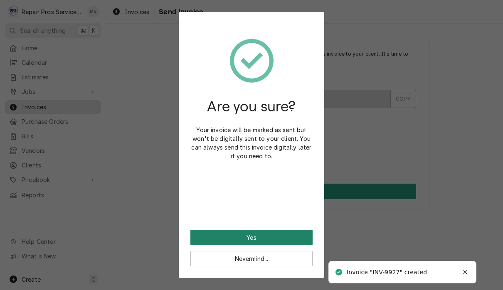
click at [291, 232] on button "Yes" at bounding box center [251, 237] width 122 height 15
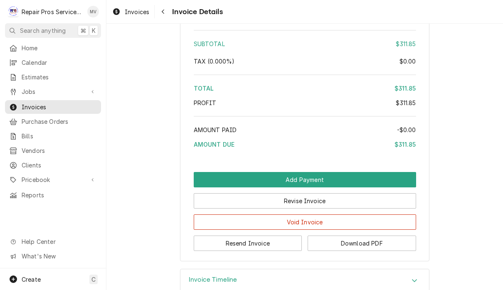
scroll to position [1329, 0]
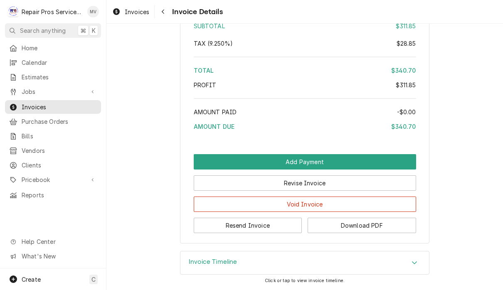
scroll to position [1345, 0]
click at [276, 230] on button "Resend Invoice" at bounding box center [248, 225] width 108 height 15
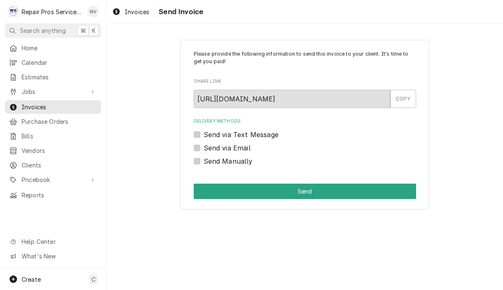
click at [262, 133] on label "Send via Text Message" at bounding box center [241, 135] width 75 height 10
click at [262, 133] on input "Send via Text Message" at bounding box center [315, 139] width 222 height 18
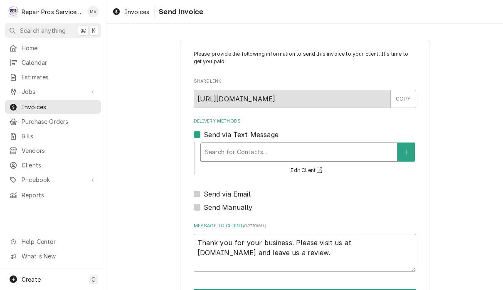
click at [204, 135] on label "Send via Text Message" at bounding box center [241, 135] width 75 height 10
click at [204, 135] on input "Send via Text Message" at bounding box center [315, 139] width 222 height 18
checkbox input "false"
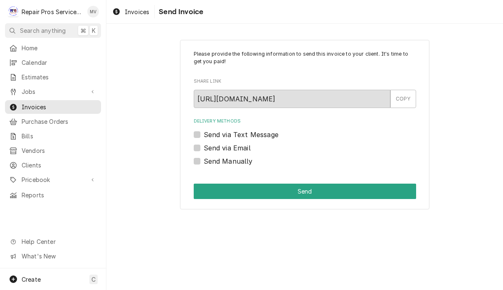
click at [204, 147] on label "Send via Email" at bounding box center [227, 148] width 47 height 10
click at [204, 147] on input "Send via Email" at bounding box center [315, 152] width 222 height 18
checkbox input "true"
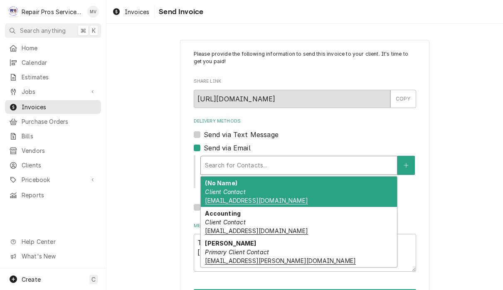
click at [346, 194] on div "(No Name) Client Contact store_Hixsontn@texasroadhouse.com" at bounding box center [299, 192] width 196 height 30
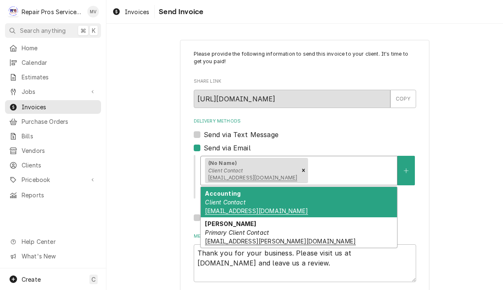
click at [346, 201] on div "Accounting Client Contact TXRH@pdf.basware.com" at bounding box center [299, 202] width 196 height 30
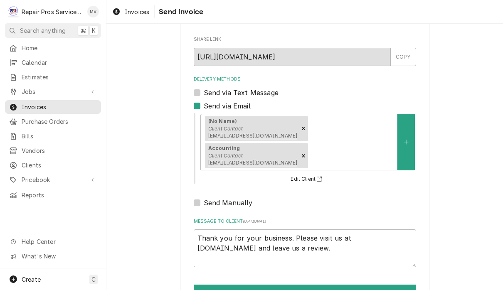
scroll to position [41, 0]
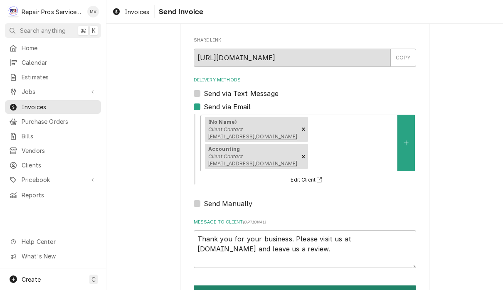
click at [349, 285] on button "Send" at bounding box center [305, 292] width 222 height 15
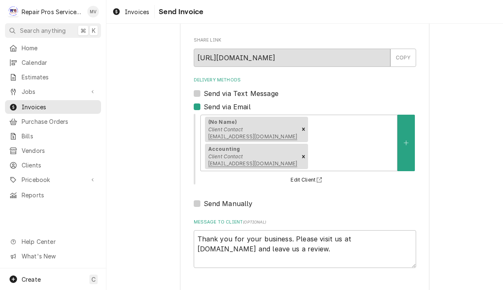
type textarea "x"
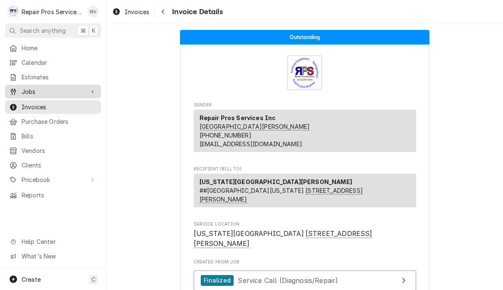
click at [40, 88] on span "Jobs" at bounding box center [53, 91] width 63 height 9
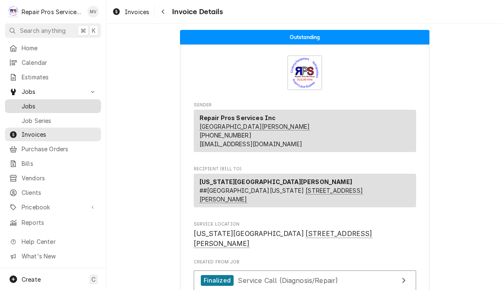
click at [55, 105] on span "Jobs" at bounding box center [59, 106] width 75 height 9
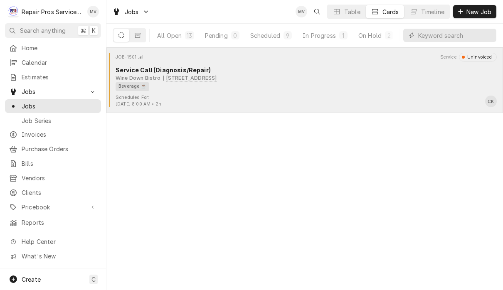
click at [392, 99] on div "Scheduled For: Aug 28th, 2025 - 8:00 AM • 2h CK" at bounding box center [305, 100] width 390 height 13
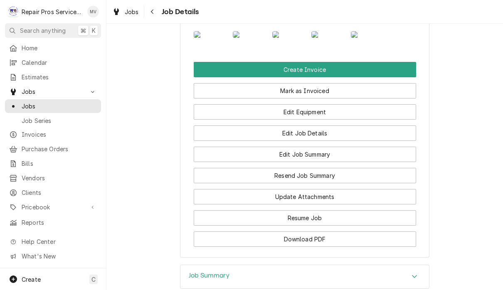
scroll to position [649, 0]
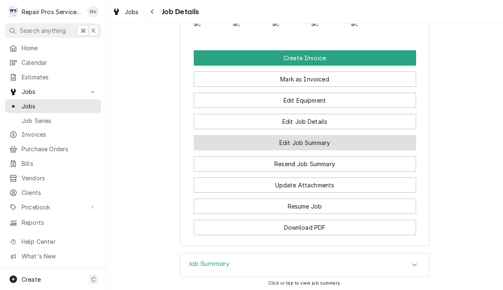
click at [367, 150] on button "Edit Job Summary" at bounding box center [305, 142] width 222 height 15
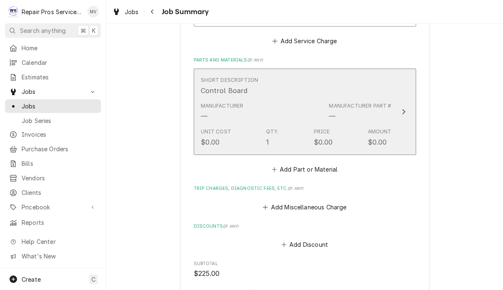
click at [405, 112] on div "Update Line Item" at bounding box center [403, 112] width 11 height 10
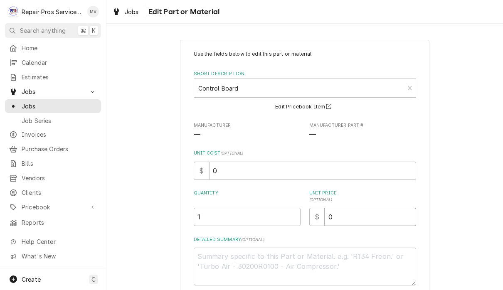
click at [369, 217] on input "0" at bounding box center [369, 217] width 91 height 18
type textarea "x"
type input "2"
type textarea "x"
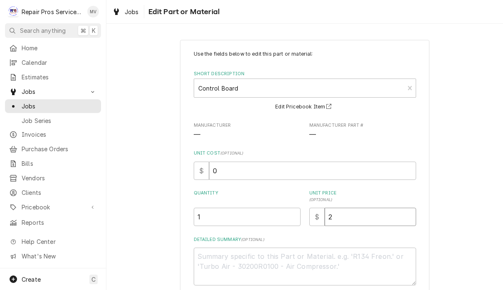
type input "27"
type textarea "x"
type input "279"
type textarea "x"
type input "279.4"
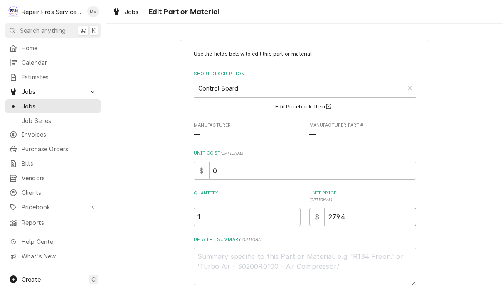
type textarea "x"
type input "279.49"
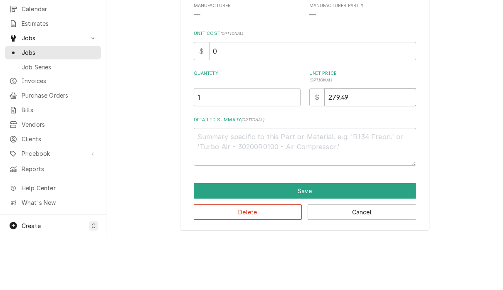
scroll to position [0, 0]
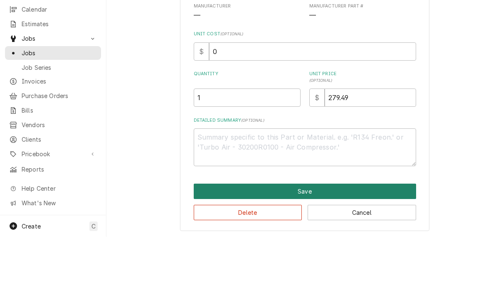
click at [343, 237] on button "Save" at bounding box center [305, 244] width 222 height 15
type textarea "x"
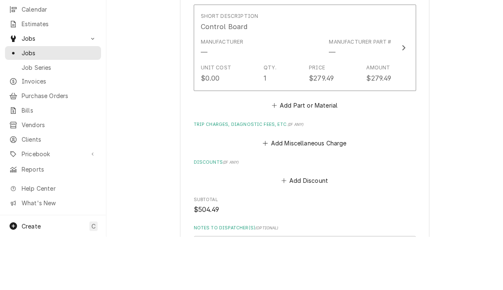
scroll to position [684, 0]
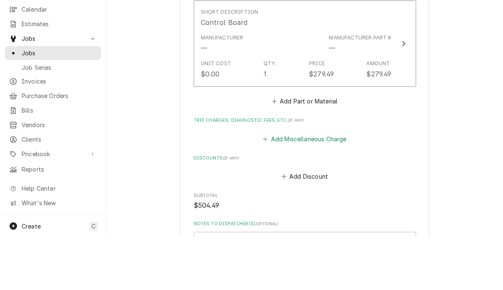
click at [322, 186] on button "Add Miscellaneous Charge" at bounding box center [304, 192] width 86 height 12
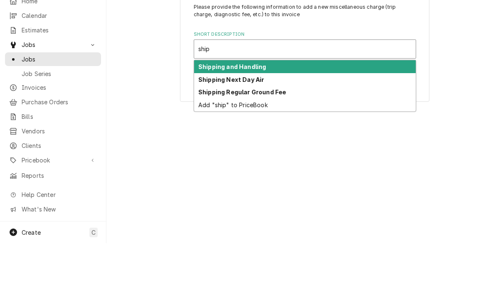
click at [299, 107] on div "Shipping and Handling" at bounding box center [304, 113] width 221 height 13
type input "ship"
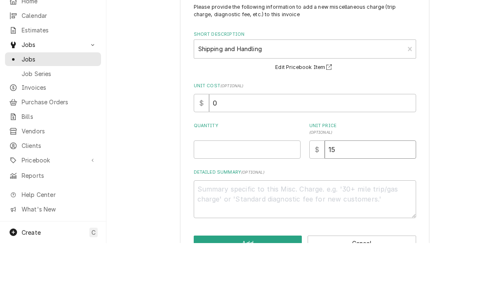
click at [350, 187] on input "15" at bounding box center [369, 196] width 91 height 18
type textarea "x"
type input "1"
type textarea "x"
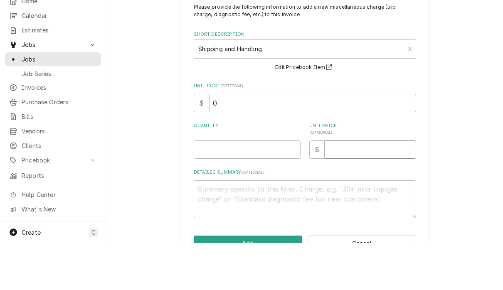
type input "3"
type textarea "x"
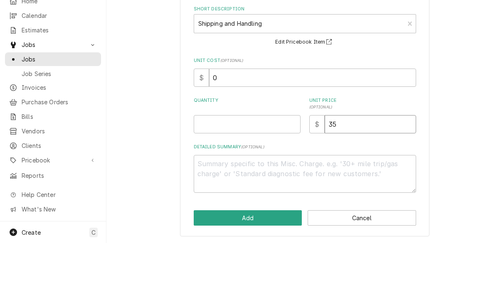
scroll to position [25, 0]
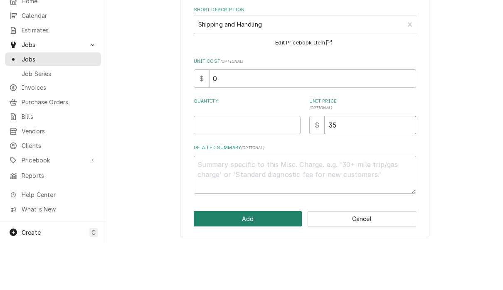
type input "35"
click at [273, 258] on button "Add" at bounding box center [248, 265] width 108 height 15
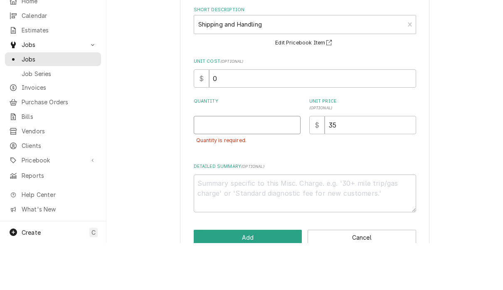
click at [266, 163] on input "Quantity" at bounding box center [247, 172] width 107 height 18
type textarea "x"
type input "1"
click at [285, 277] on button "Add" at bounding box center [248, 284] width 108 height 15
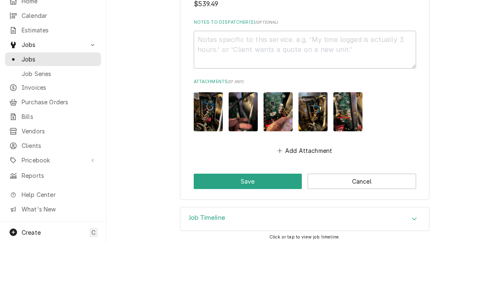
scroll to position [956, 0]
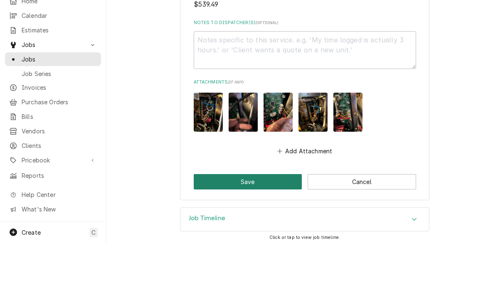
click at [263, 221] on button "Save" at bounding box center [248, 228] width 108 height 15
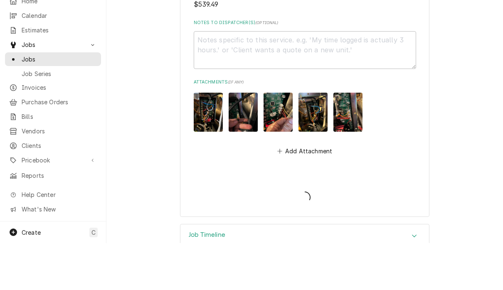
type textarea "x"
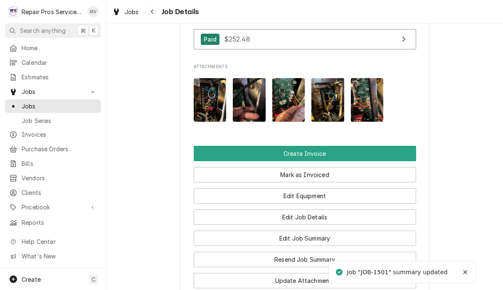
scroll to position [592, 0]
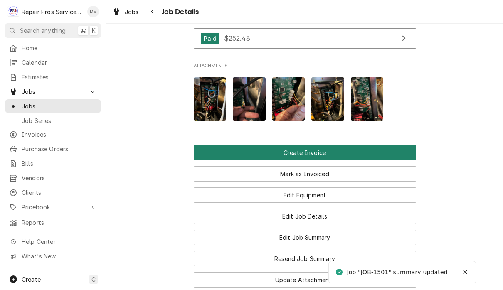
click at [382, 145] on button "Create Invoice" at bounding box center [305, 152] width 222 height 15
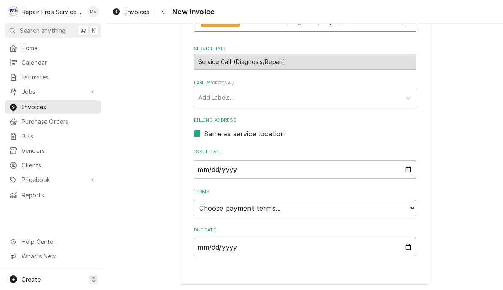
scroll to position [182, 0]
click at [381, 211] on select "Choose payment terms... Same Day Net 7 Net 14 Net 21 Net 30 Net 45 Net 60 Net 90" at bounding box center [305, 208] width 222 height 17
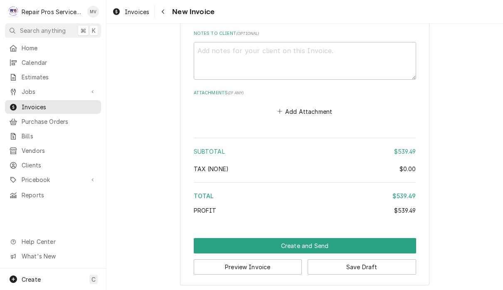
scroll to position [1399, 0]
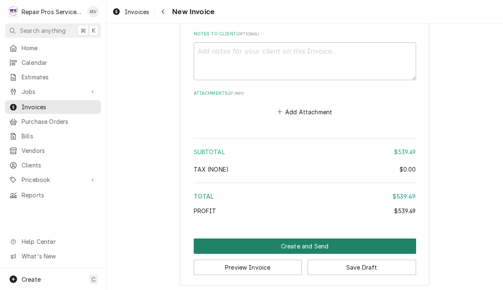
click at [385, 243] on button "Create and Send" at bounding box center [305, 245] width 222 height 15
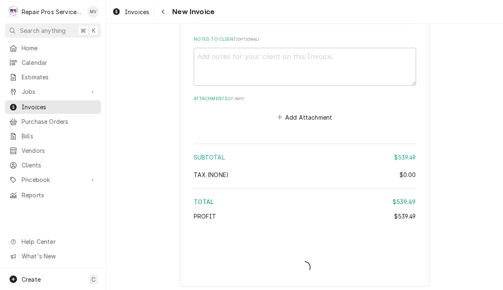
type textarea "x"
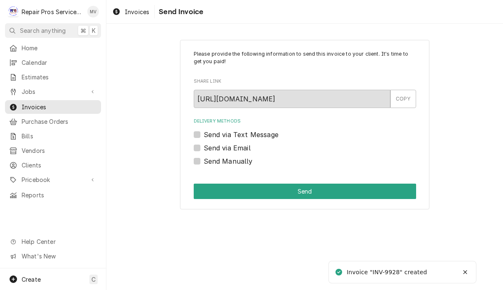
click at [237, 160] on label "Send Manually" at bounding box center [228, 161] width 49 height 10
click at [237, 160] on input "Send Manually" at bounding box center [315, 165] width 222 height 18
checkbox input "true"
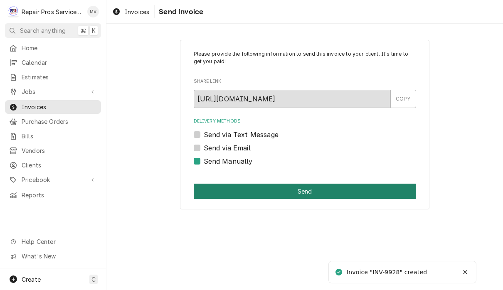
click at [322, 188] on button "Send" at bounding box center [305, 191] width 222 height 15
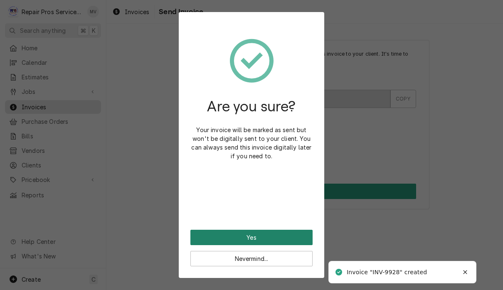
click at [300, 233] on button "Yes" at bounding box center [251, 237] width 122 height 15
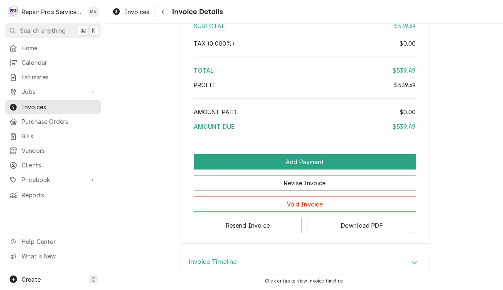
scroll to position [1407, 0]
click at [272, 223] on button "Resend Invoice" at bounding box center [248, 225] width 108 height 15
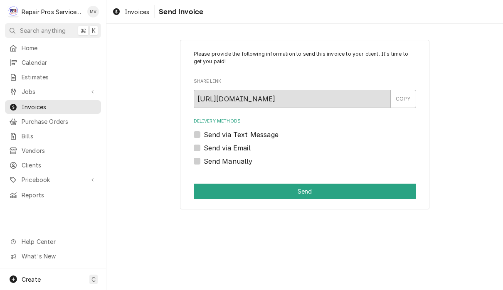
click at [233, 148] on label "Send via Email" at bounding box center [227, 148] width 47 height 10
click at [233, 148] on input "Send via Email" at bounding box center [315, 152] width 222 height 18
checkbox input "true"
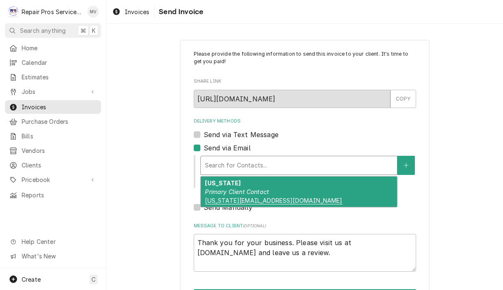
click at [325, 194] on div "Georgia Primary Client Contact Georgia@winedownbistro.com" at bounding box center [299, 192] width 196 height 30
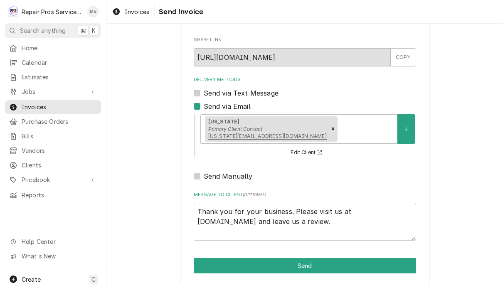
scroll to position [41, 0]
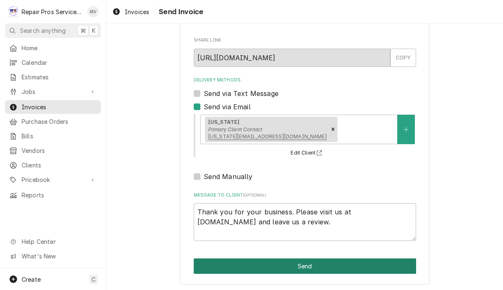
click at [352, 264] on button "Send" at bounding box center [305, 265] width 222 height 15
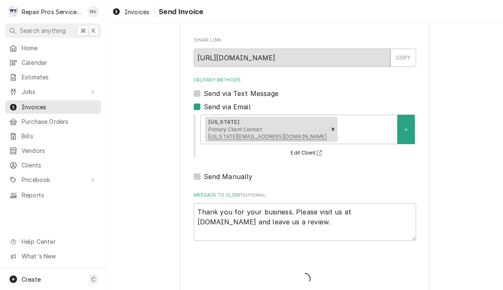
type textarea "x"
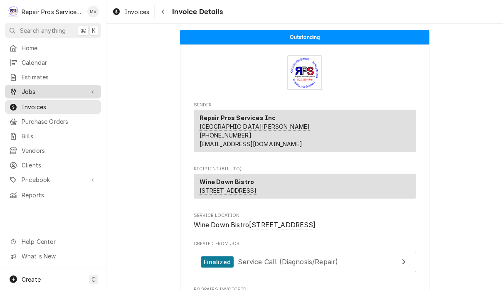
click at [38, 91] on span "Jobs" at bounding box center [53, 91] width 63 height 9
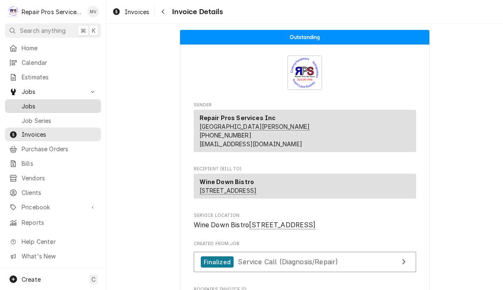
click at [49, 103] on span "Jobs" at bounding box center [59, 106] width 75 height 9
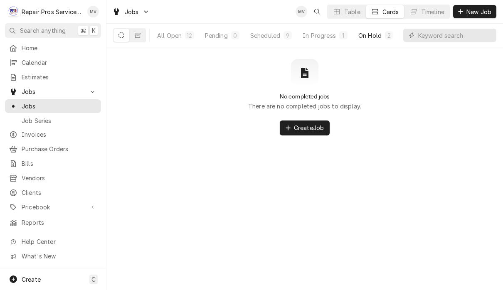
click at [373, 32] on div "On Hold" at bounding box center [369, 35] width 23 height 9
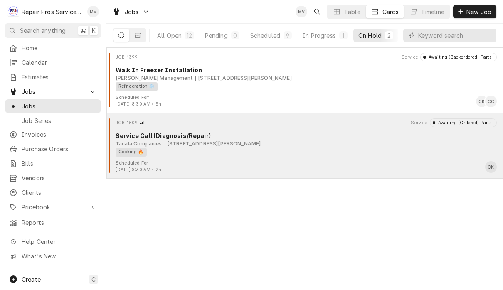
click at [374, 153] on div "Cooking 🔥" at bounding box center [302, 152] width 375 height 9
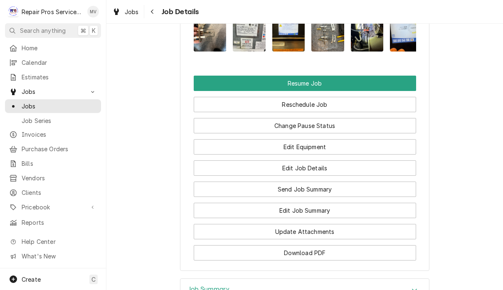
scroll to position [1031, 0]
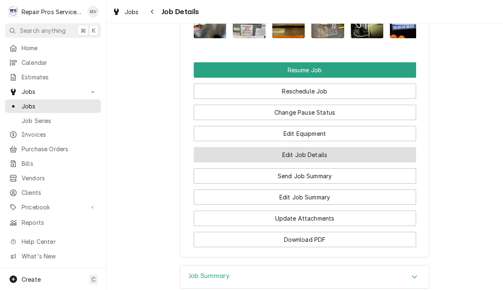
click at [367, 147] on button "Edit Job Details" at bounding box center [305, 154] width 222 height 15
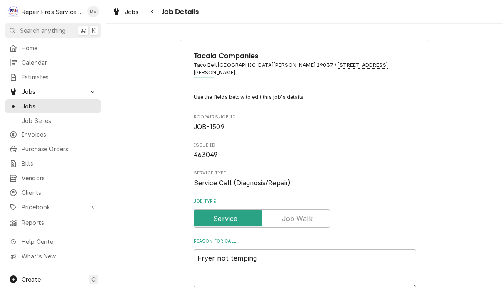
type textarea "x"
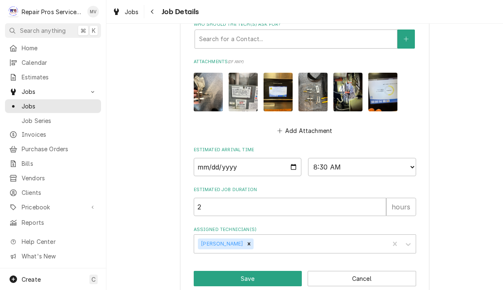
scroll to position [479, 0]
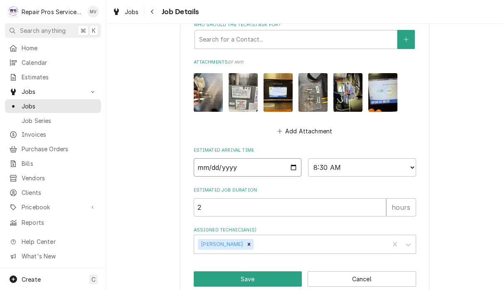
click at [233, 158] on input "2025-08-28" at bounding box center [248, 167] width 108 height 18
type input "2025-08-29"
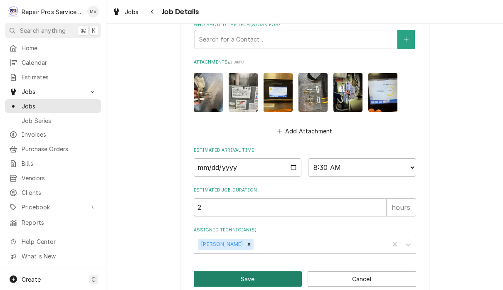
click at [262, 271] on button "Save" at bounding box center [248, 278] width 108 height 15
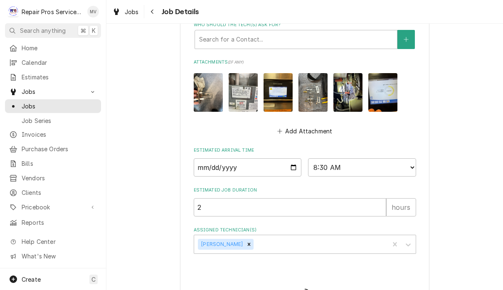
type textarea "x"
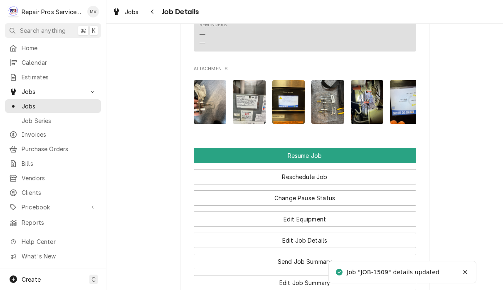
scroll to position [945, 0]
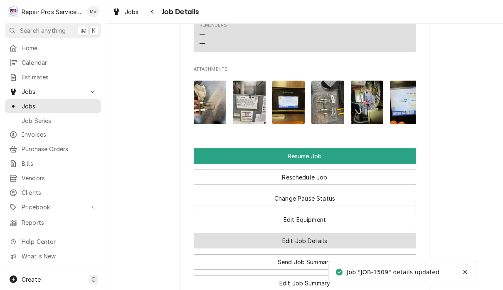
click at [352, 233] on button "Edit Job Details" at bounding box center [305, 240] width 222 height 15
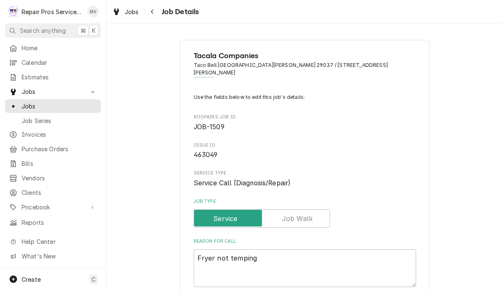
type textarea "x"
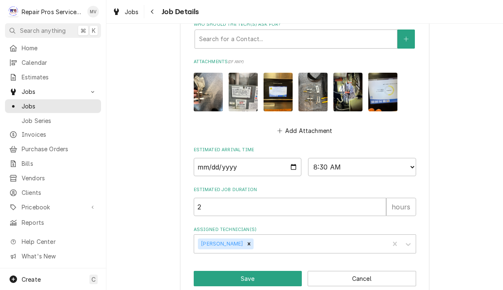
scroll to position [479, 0]
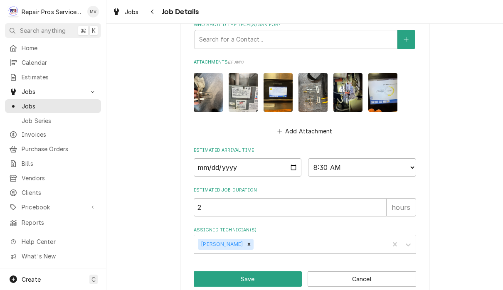
click at [376, 158] on select "AM / PM 6:00 AM 6:15 AM 6:30 AM 6:45 AM 7:00 AM 7:15 AM 7:30 AM 7:45 AM 8:00 AM…" at bounding box center [362, 167] width 108 height 18
select select "12:00:00"
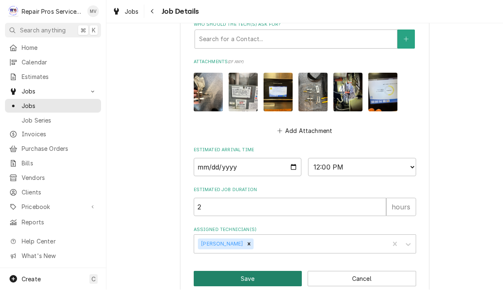
click at [263, 271] on button "Save" at bounding box center [248, 278] width 108 height 15
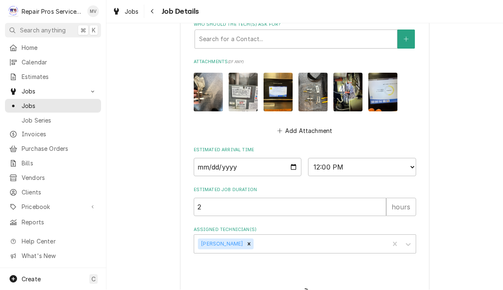
type textarea "x"
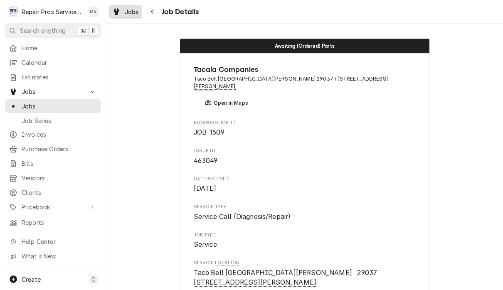
click at [125, 16] on div "Jobs" at bounding box center [125, 12] width 30 height 10
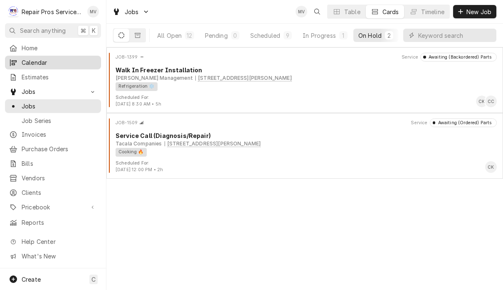
click at [49, 61] on span "Calendar" at bounding box center [59, 62] width 75 height 9
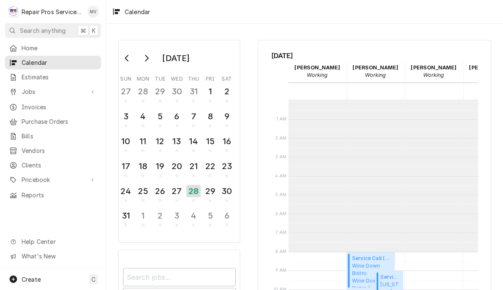
scroll to position [151, 0]
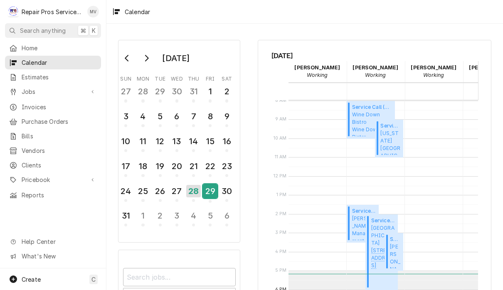
click at [207, 189] on div "29" at bounding box center [210, 191] width 15 height 14
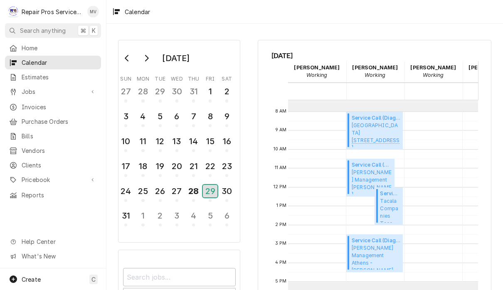
scroll to position [140, 0]
click at [393, 206] on span "Tacala Companies Taco Bell South Lee Hwy. 29037 / 6210 Lee Hwy, Chattanooga, TN…" at bounding box center [390, 210] width 20 height 25
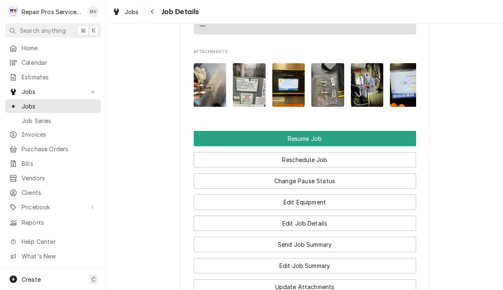
scroll to position [963, 0]
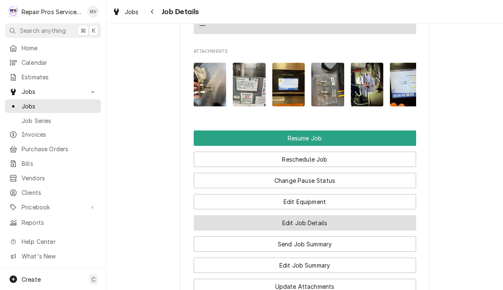
click at [362, 215] on button "Edit Job Details" at bounding box center [305, 222] width 222 height 15
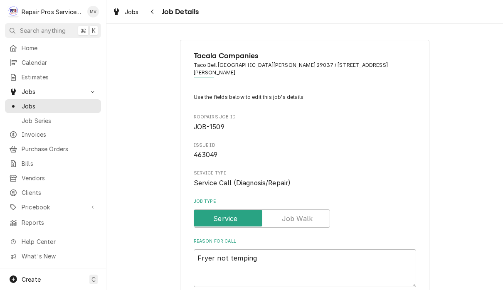
type textarea "x"
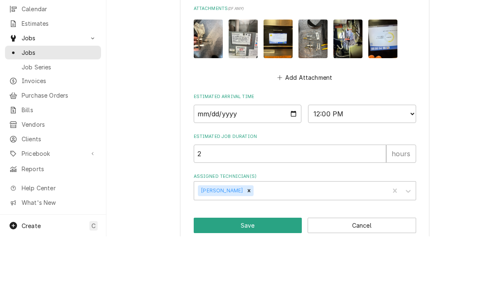
scroll to position [0, 0]
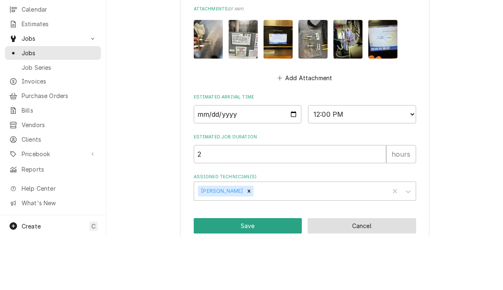
click at [358, 271] on button "Cancel" at bounding box center [361, 278] width 108 height 15
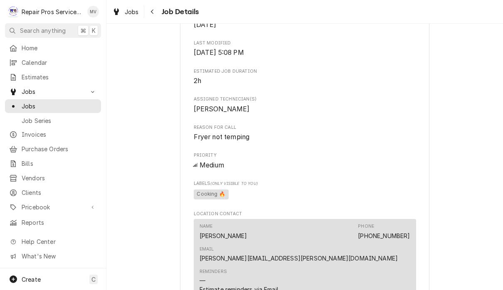
scroll to position [625, 0]
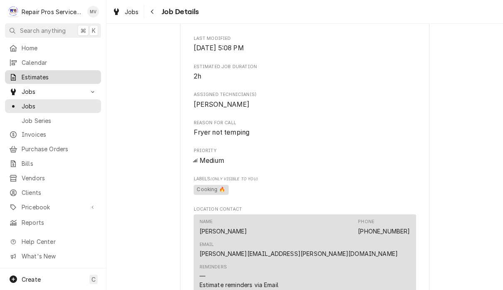
click at [54, 70] on link "Estimates" at bounding box center [53, 77] width 96 height 14
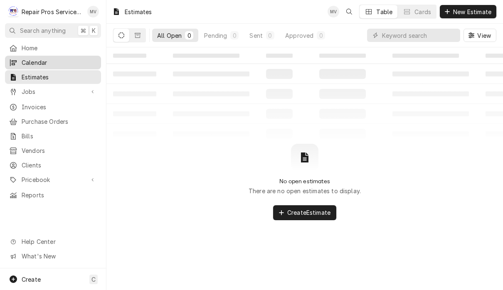
click at [41, 59] on span "Calendar" at bounding box center [59, 62] width 75 height 9
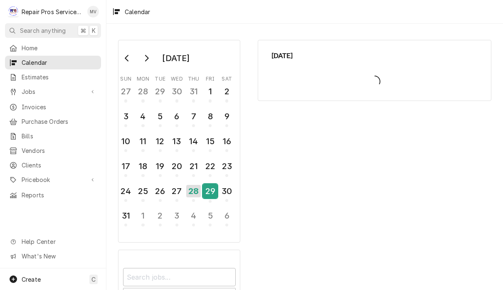
click at [204, 190] on div "29" at bounding box center [210, 191] width 15 height 14
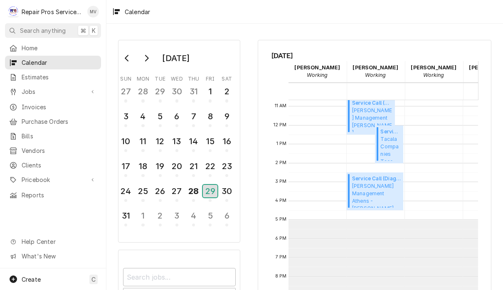
scroll to position [202, 0]
